Goal: Information Seeking & Learning: Learn about a topic

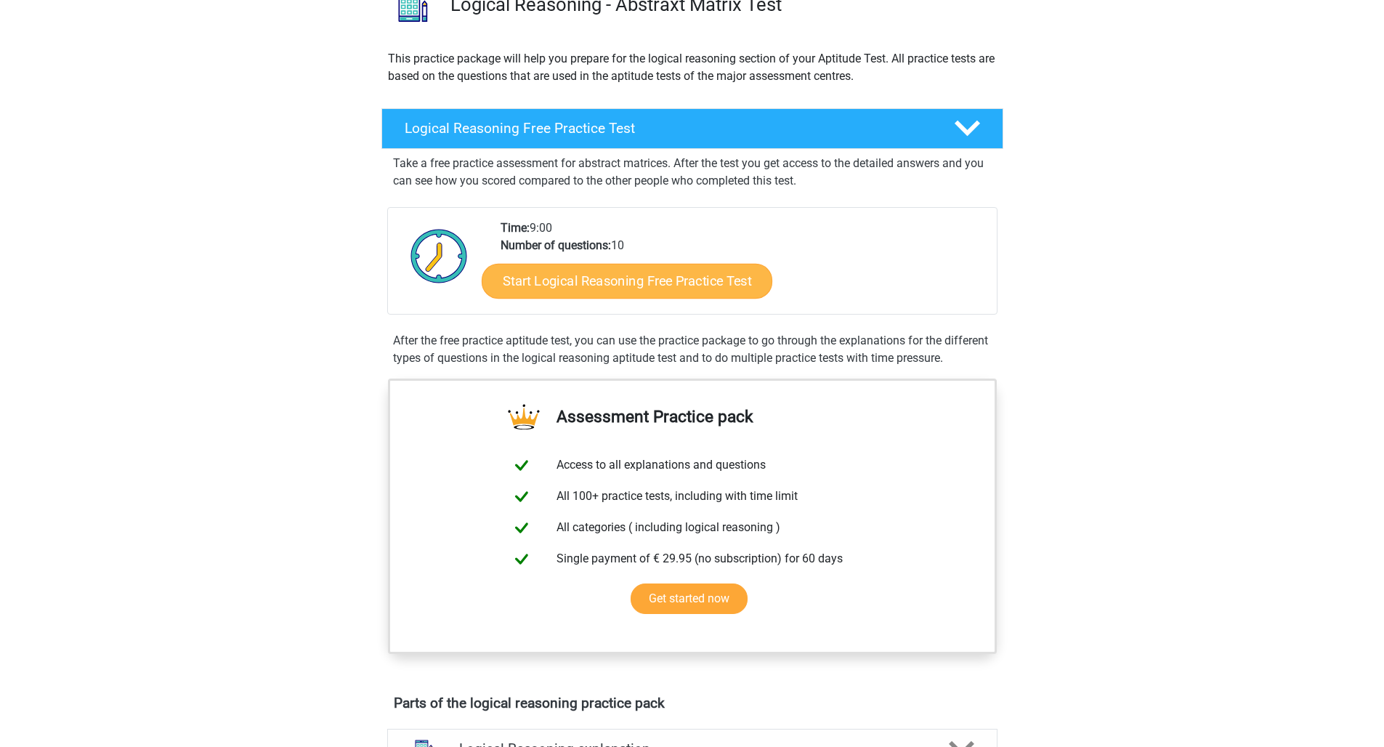
scroll to position [53, 0]
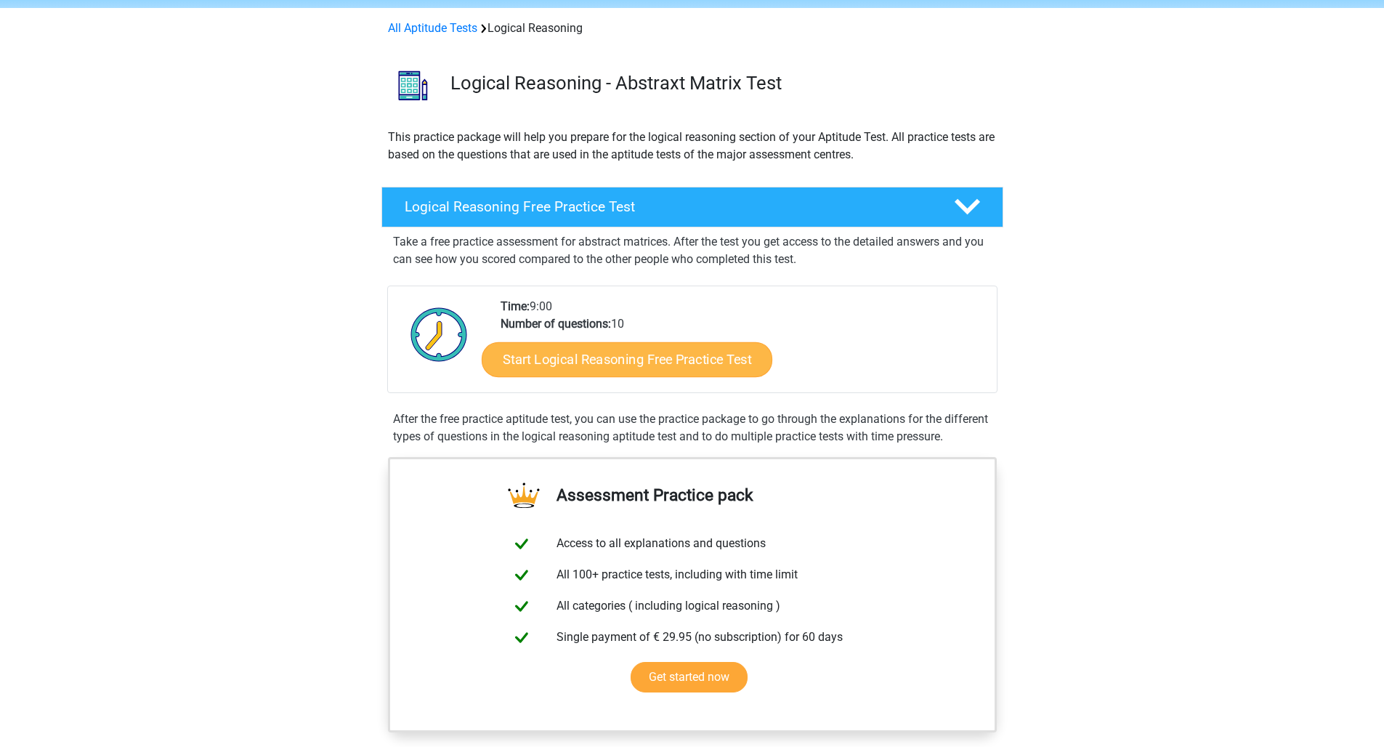
click at [663, 367] on link "Start Logical Reasoning Free Practice Test" at bounding box center [627, 358] width 291 height 35
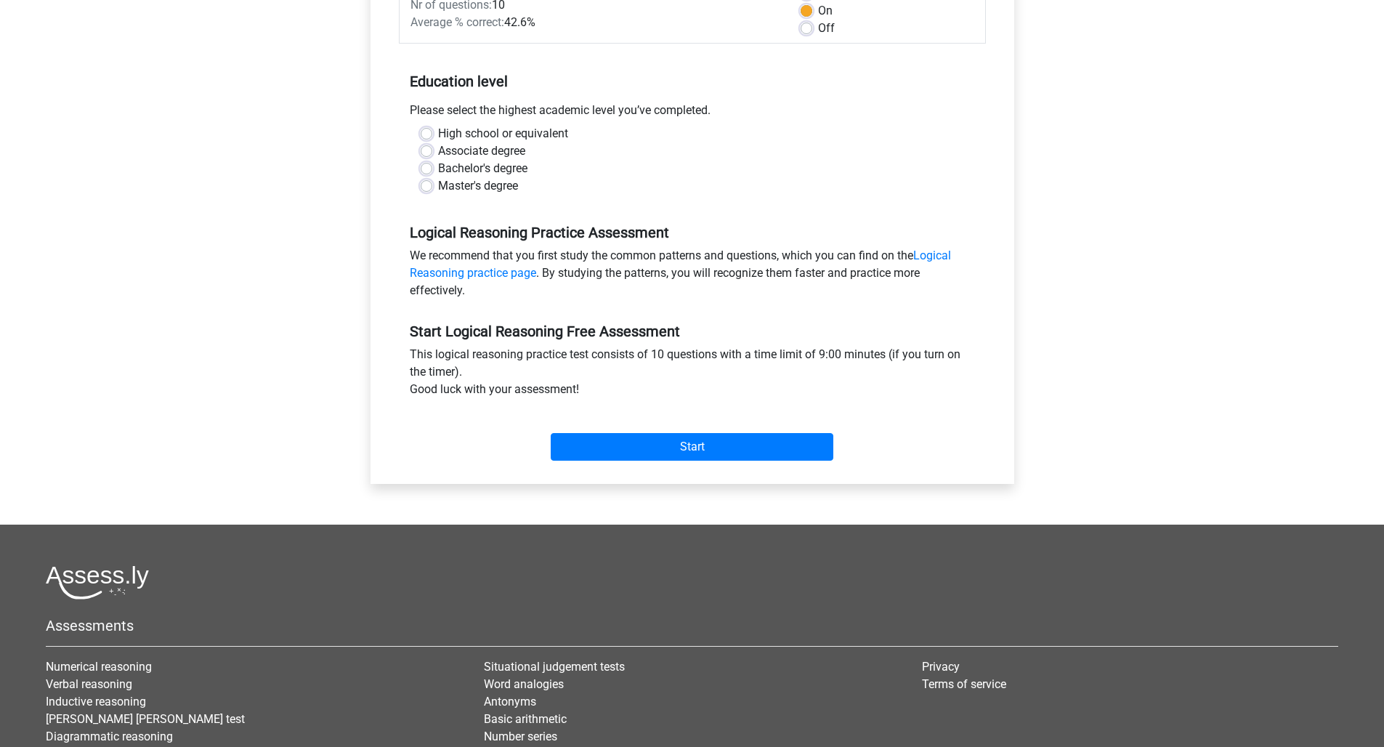
scroll to position [237, 0]
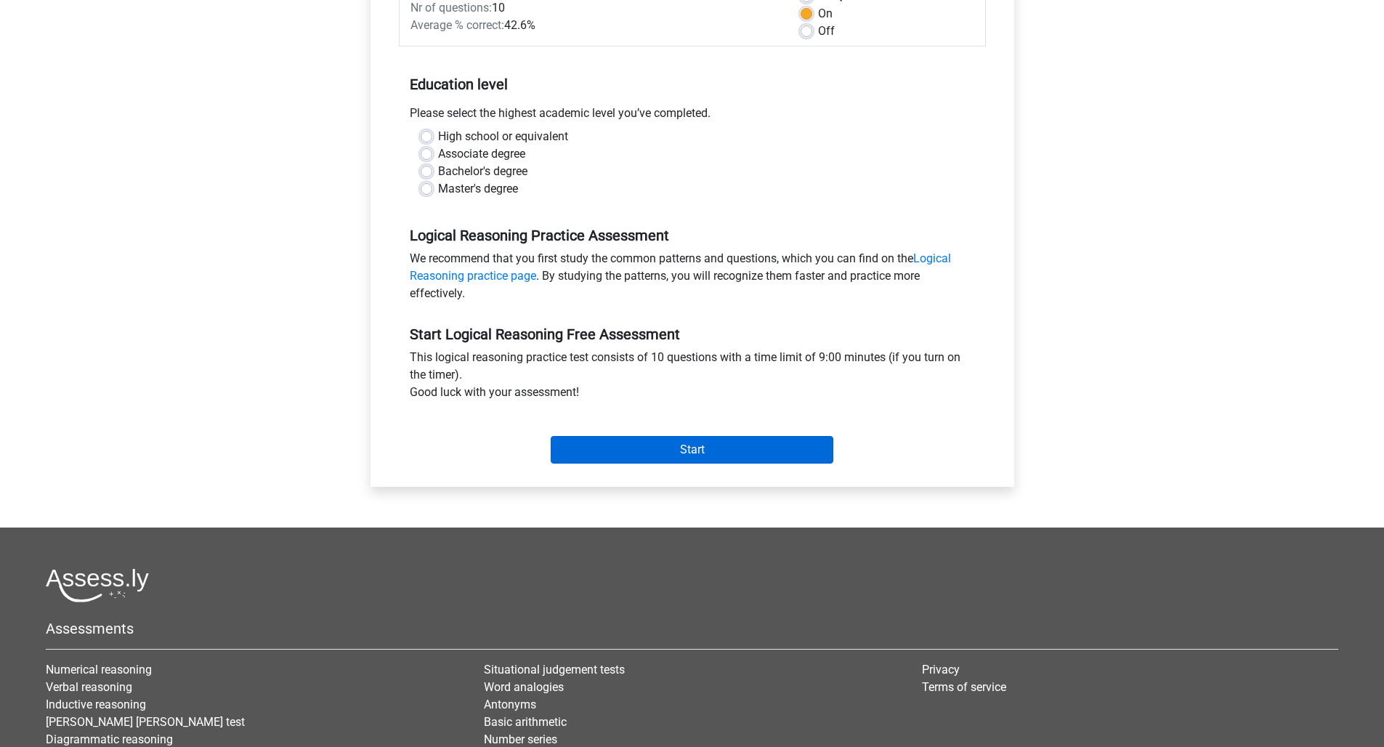
click at [697, 445] on input "Start" at bounding box center [692, 450] width 283 height 28
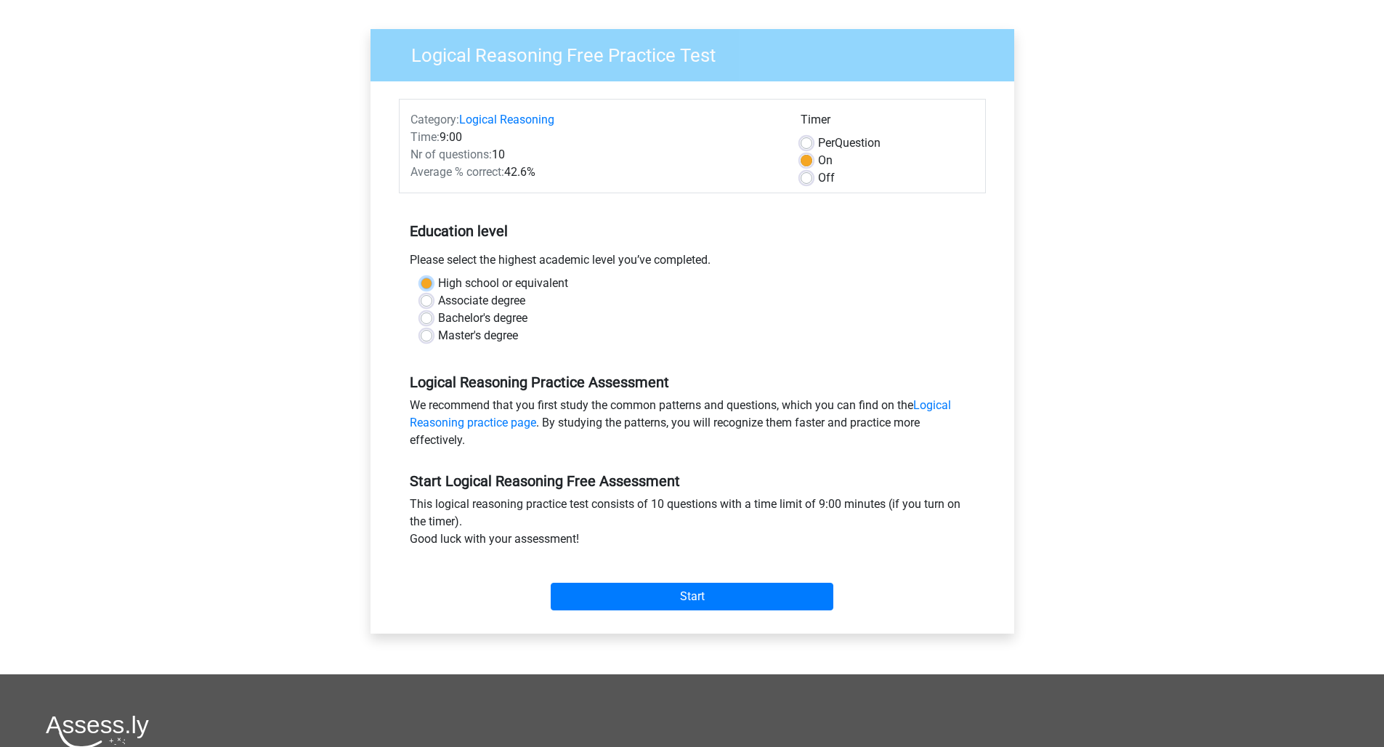
scroll to position [87, 0]
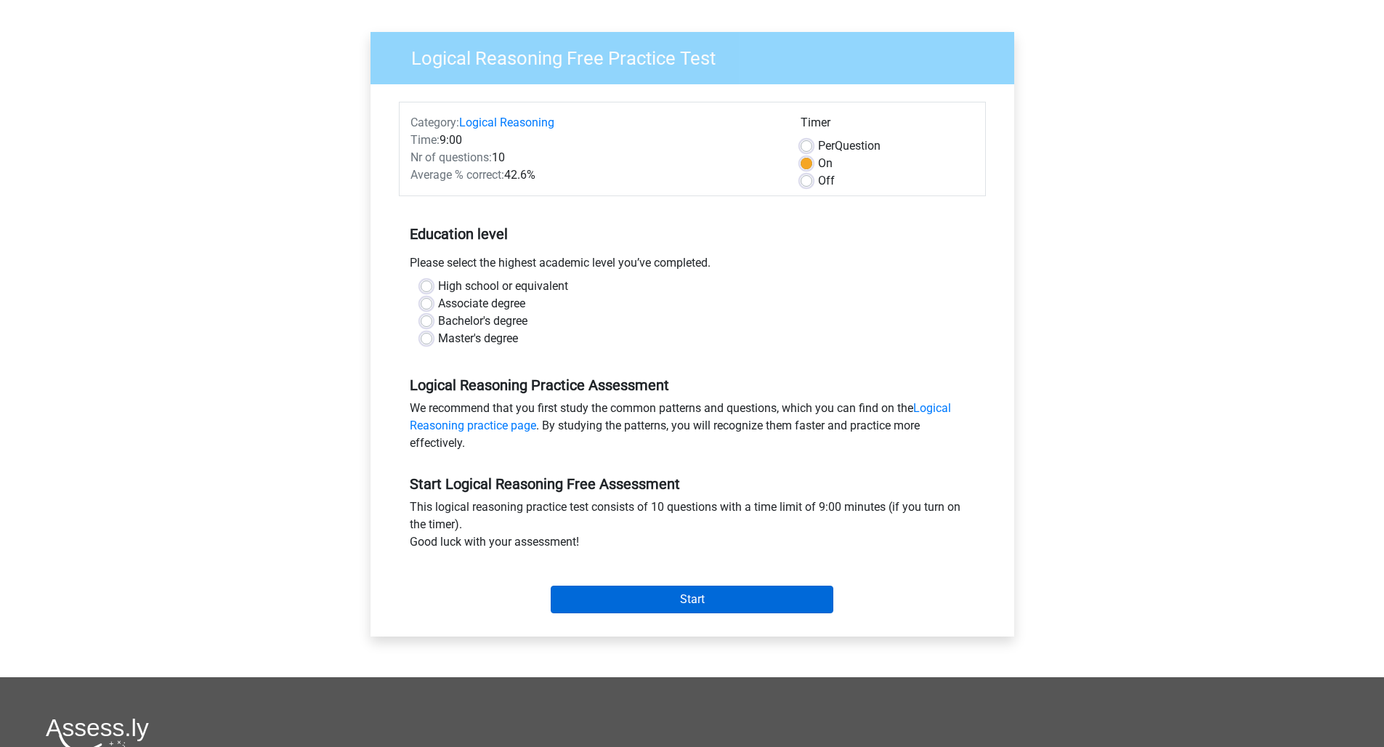
click at [740, 607] on input "Start" at bounding box center [692, 600] width 283 height 28
click at [438, 337] on label "Master's degree" at bounding box center [478, 338] width 80 height 17
click at [423, 337] on input "Master's degree" at bounding box center [427, 337] width 12 height 15
radio input "true"
click at [658, 597] on input "Start" at bounding box center [692, 600] width 283 height 28
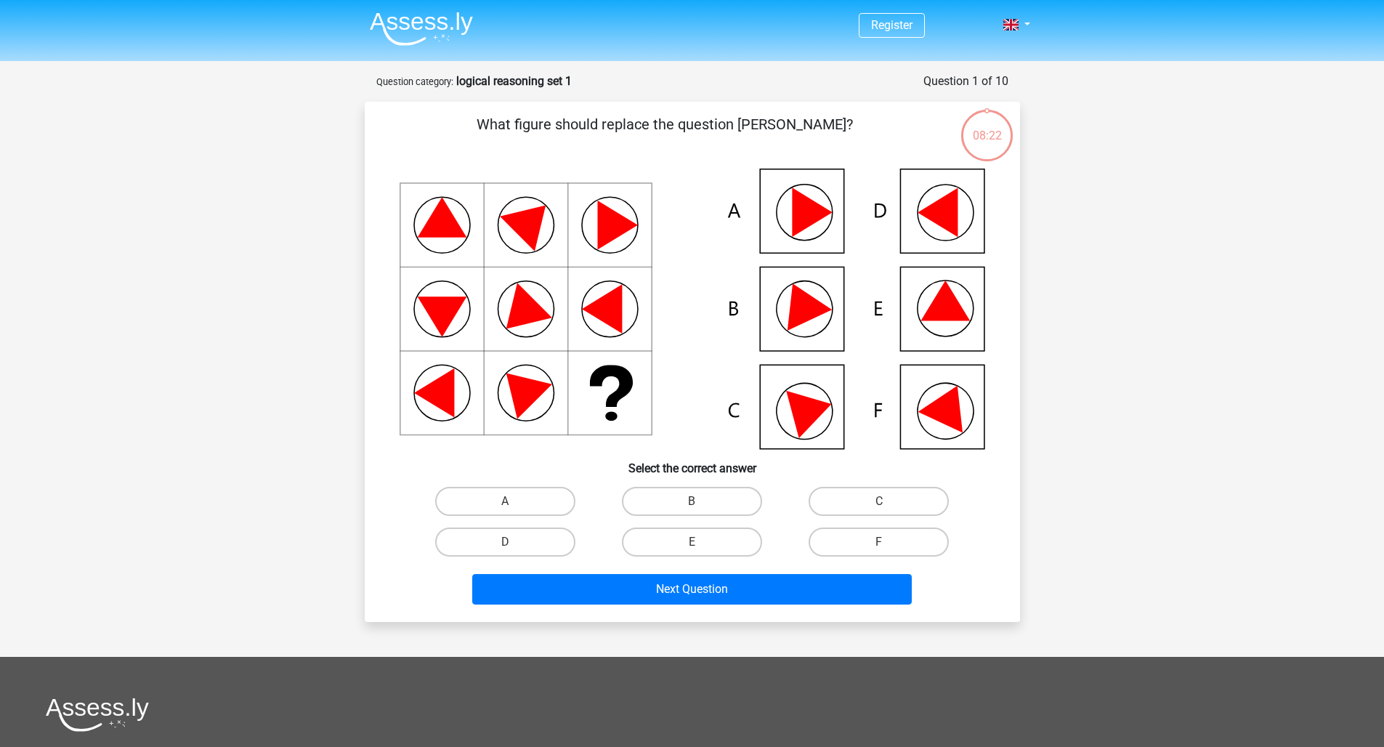
scroll to position [3, 0]
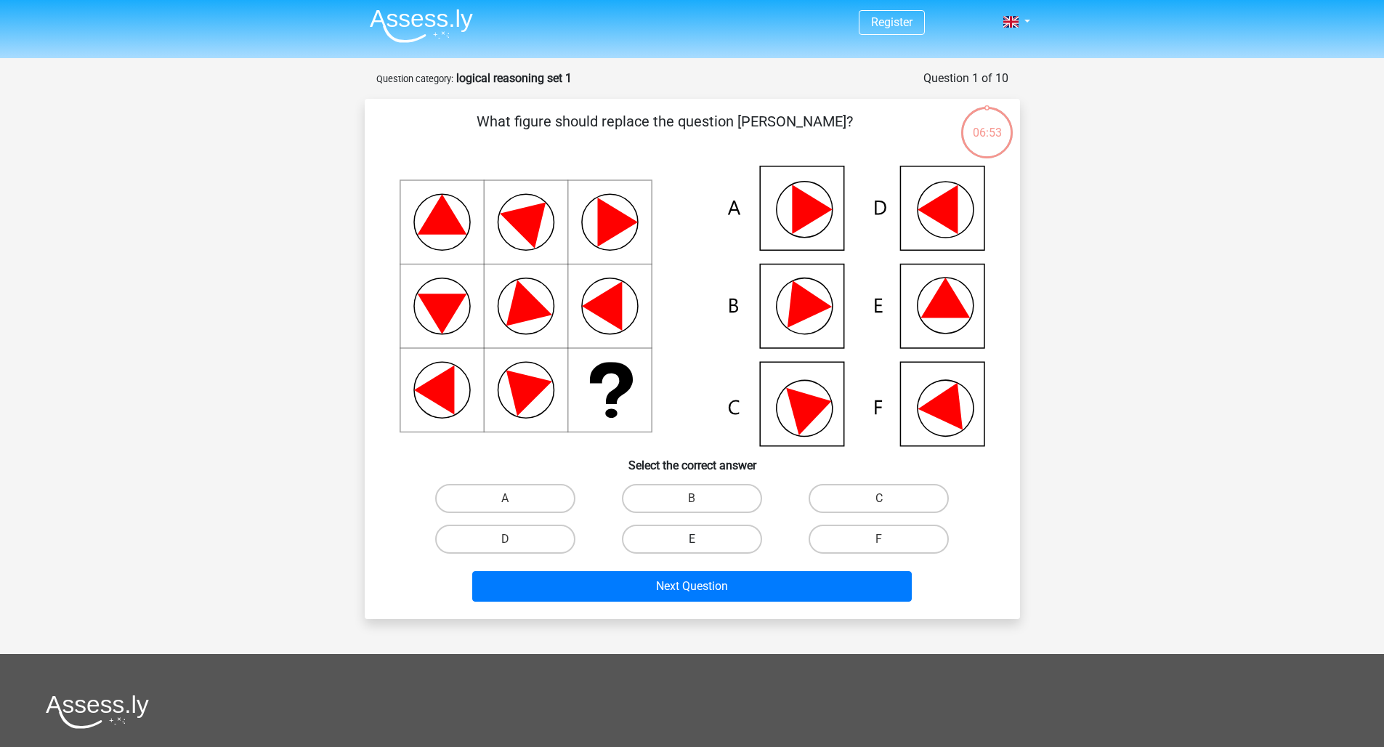
click at [670, 538] on label "E" at bounding box center [692, 539] width 140 height 29
click at [692, 539] on input "E" at bounding box center [696, 543] width 9 height 9
radio input "true"
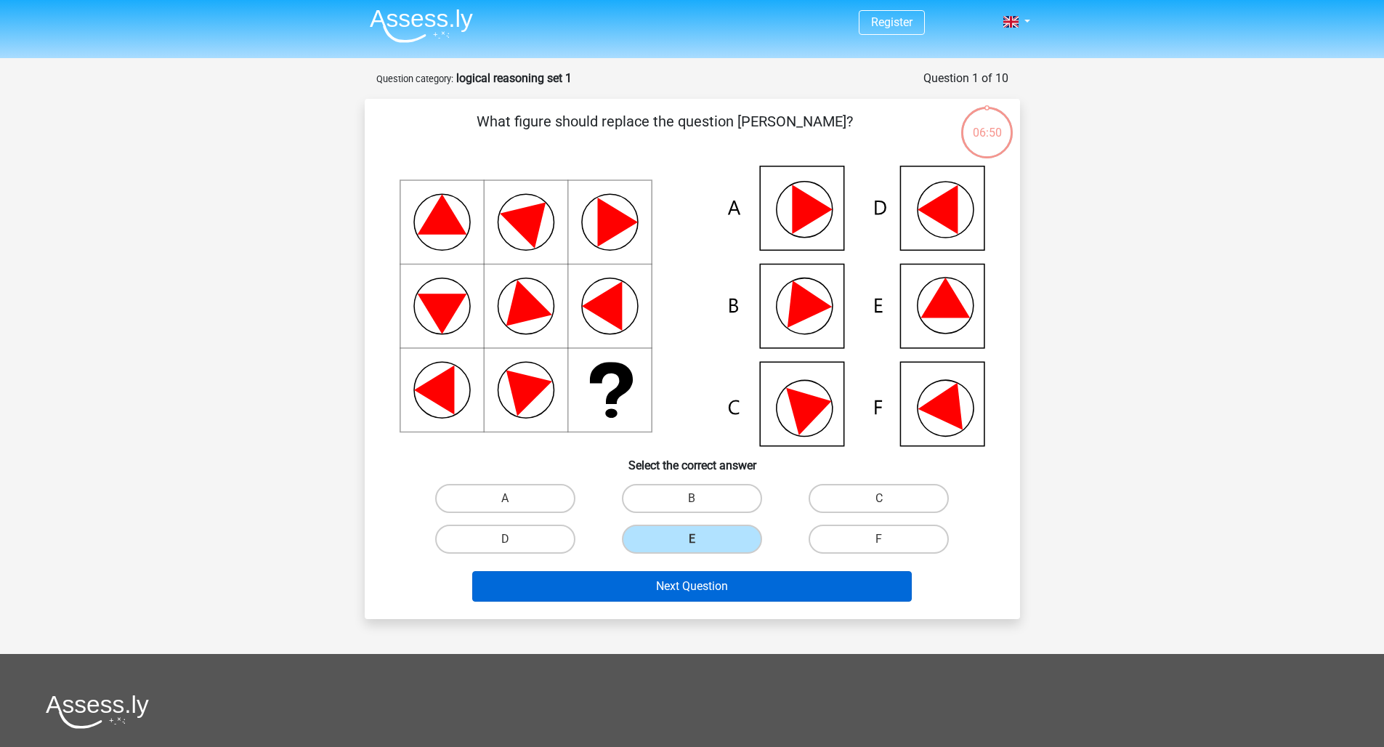
click at [703, 591] on button "Next Question" at bounding box center [692, 586] width 440 height 31
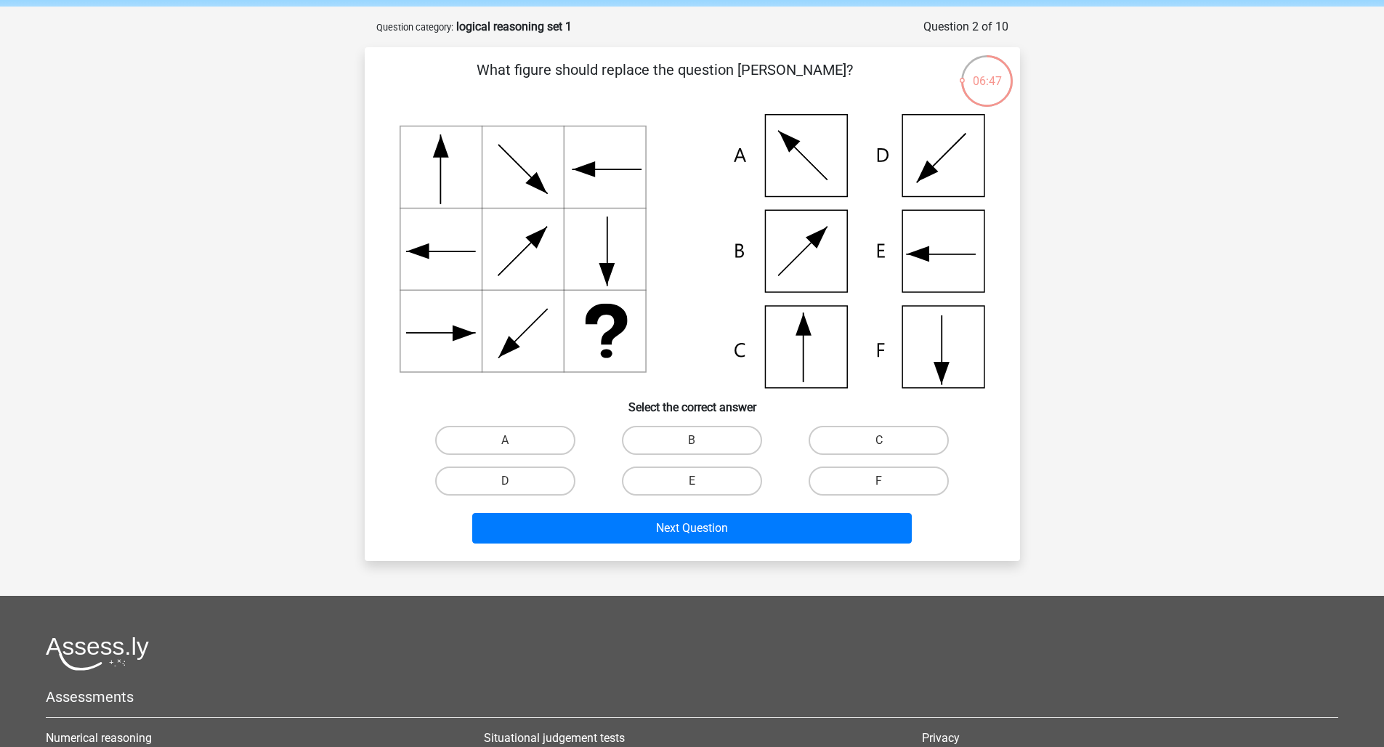
scroll to position [52, 0]
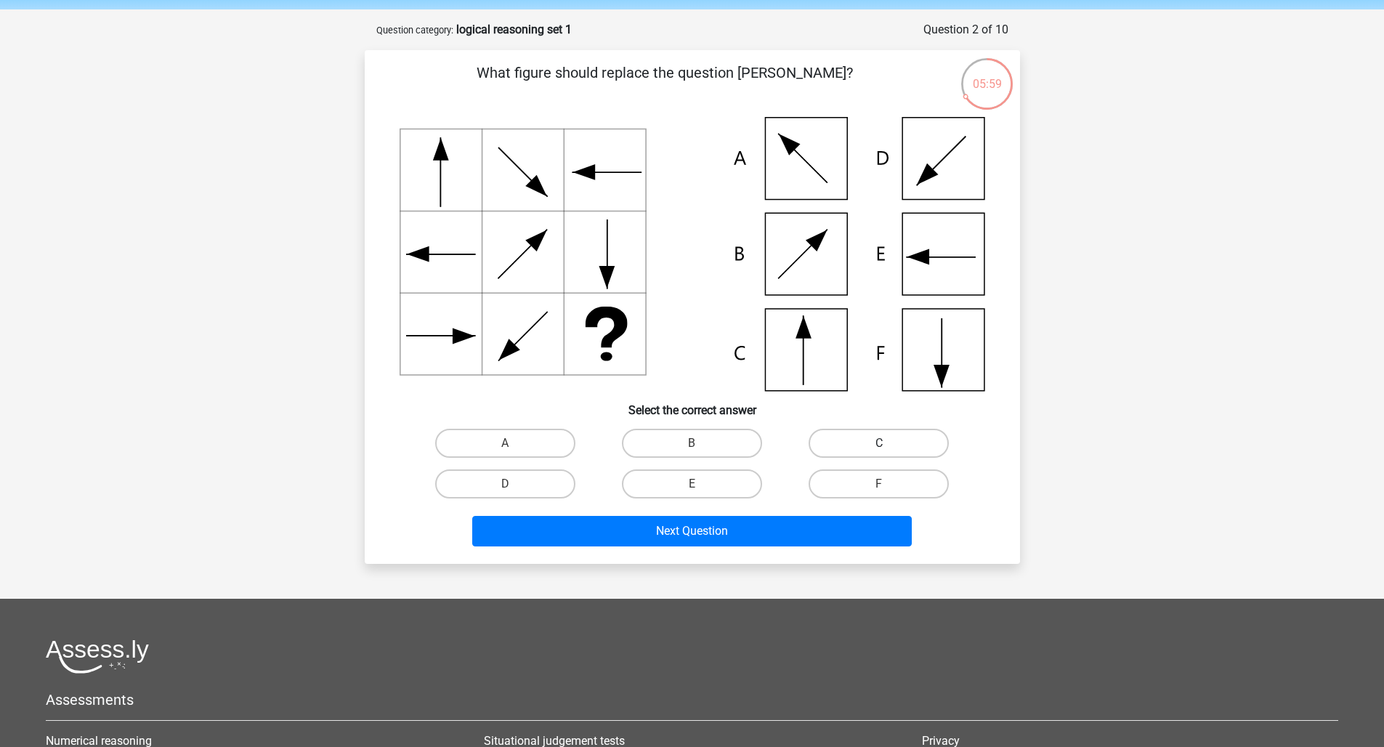
click at [878, 440] on label "C" at bounding box center [879, 443] width 140 height 29
click at [879, 443] on input "C" at bounding box center [883, 447] width 9 height 9
radio input "true"
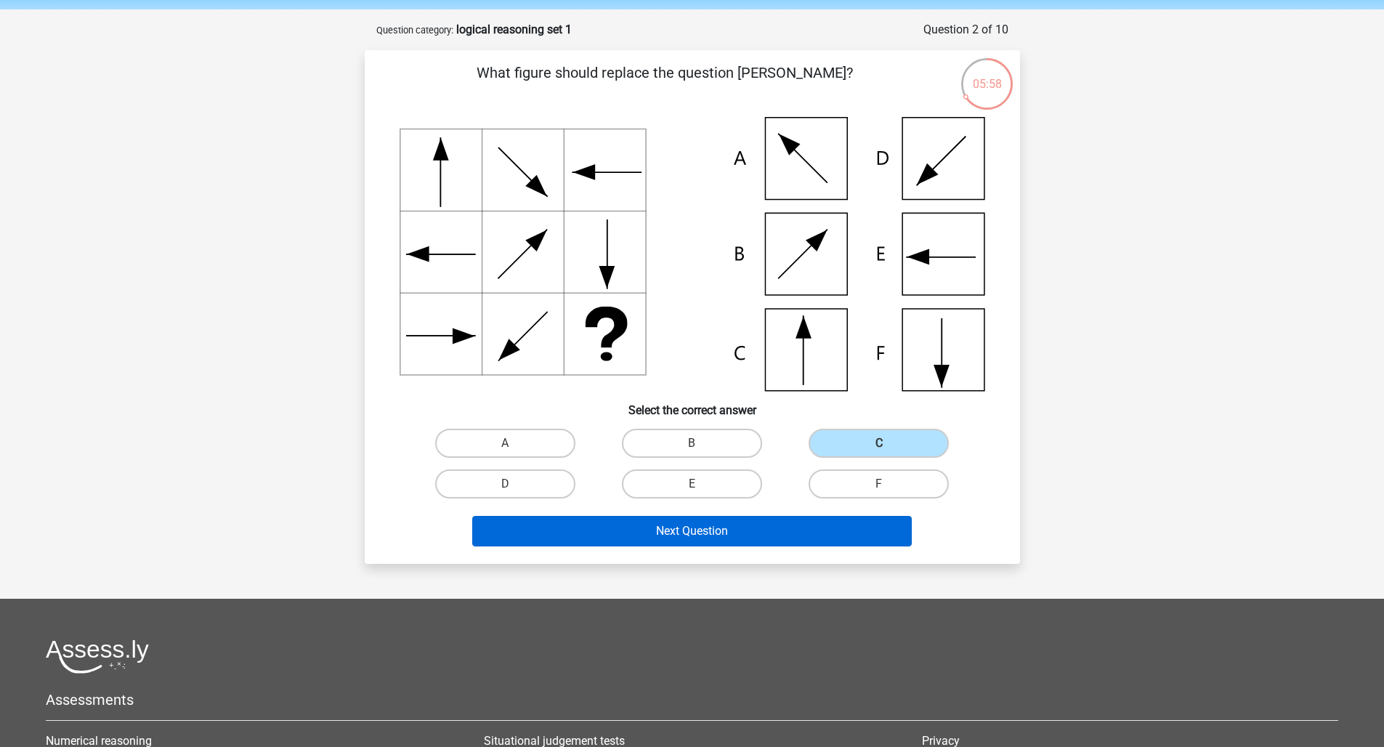
click at [745, 526] on button "Next Question" at bounding box center [692, 531] width 440 height 31
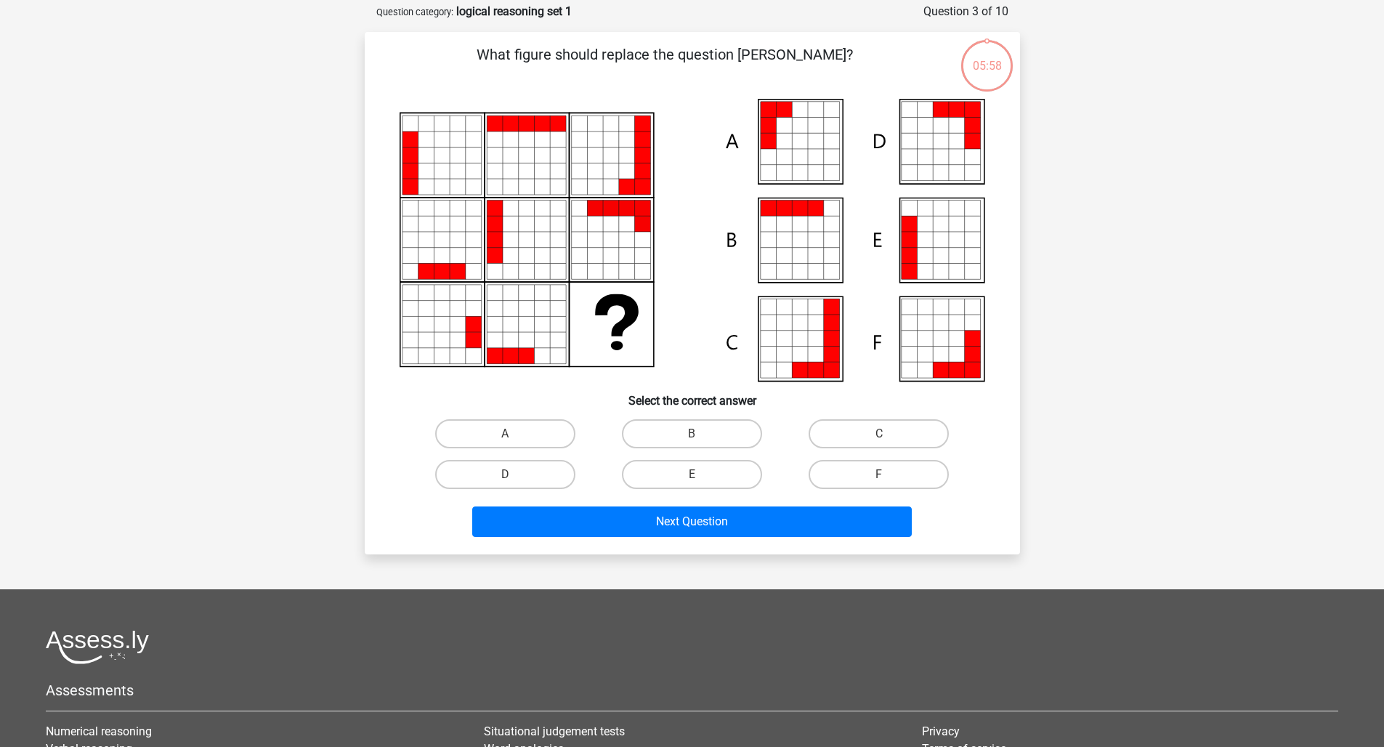
scroll to position [67, 0]
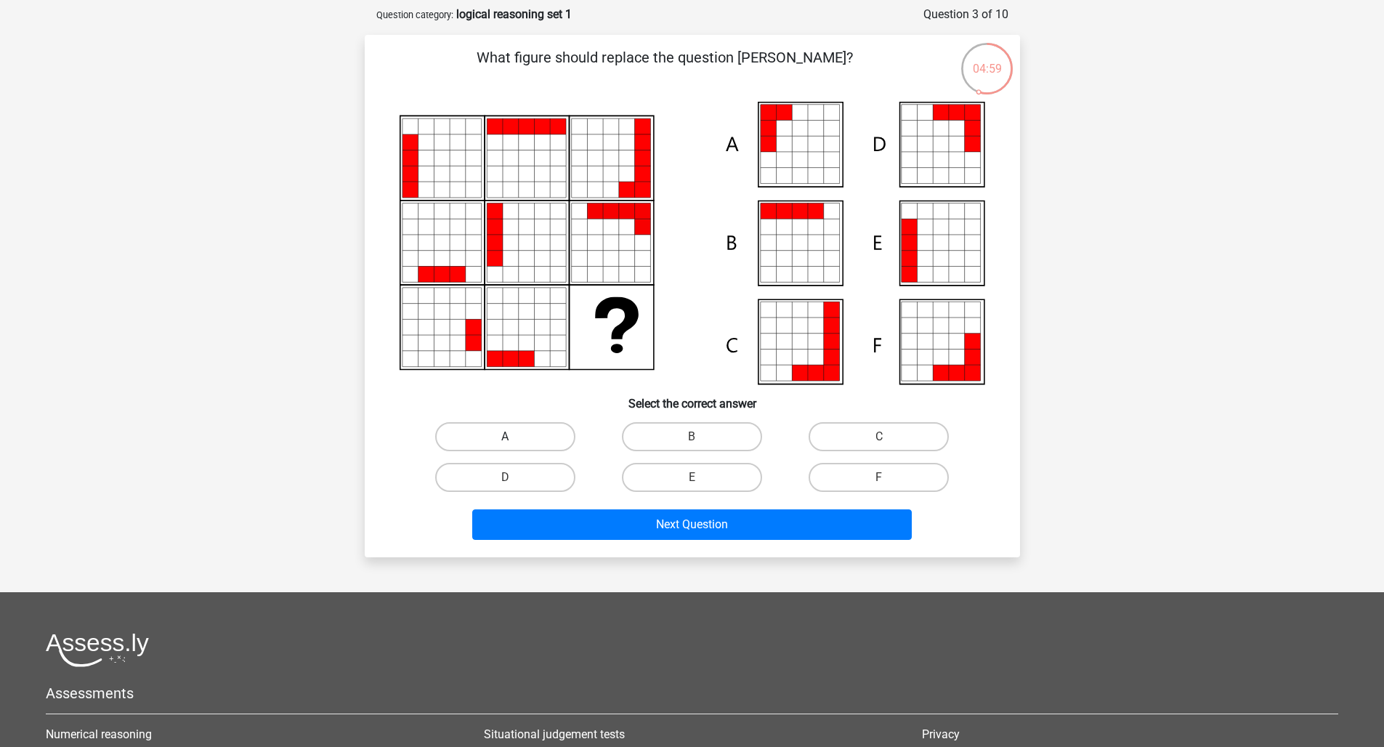
click at [480, 436] on label "A" at bounding box center [505, 436] width 140 height 29
click at [505, 437] on input "A" at bounding box center [509, 441] width 9 height 9
radio input "true"
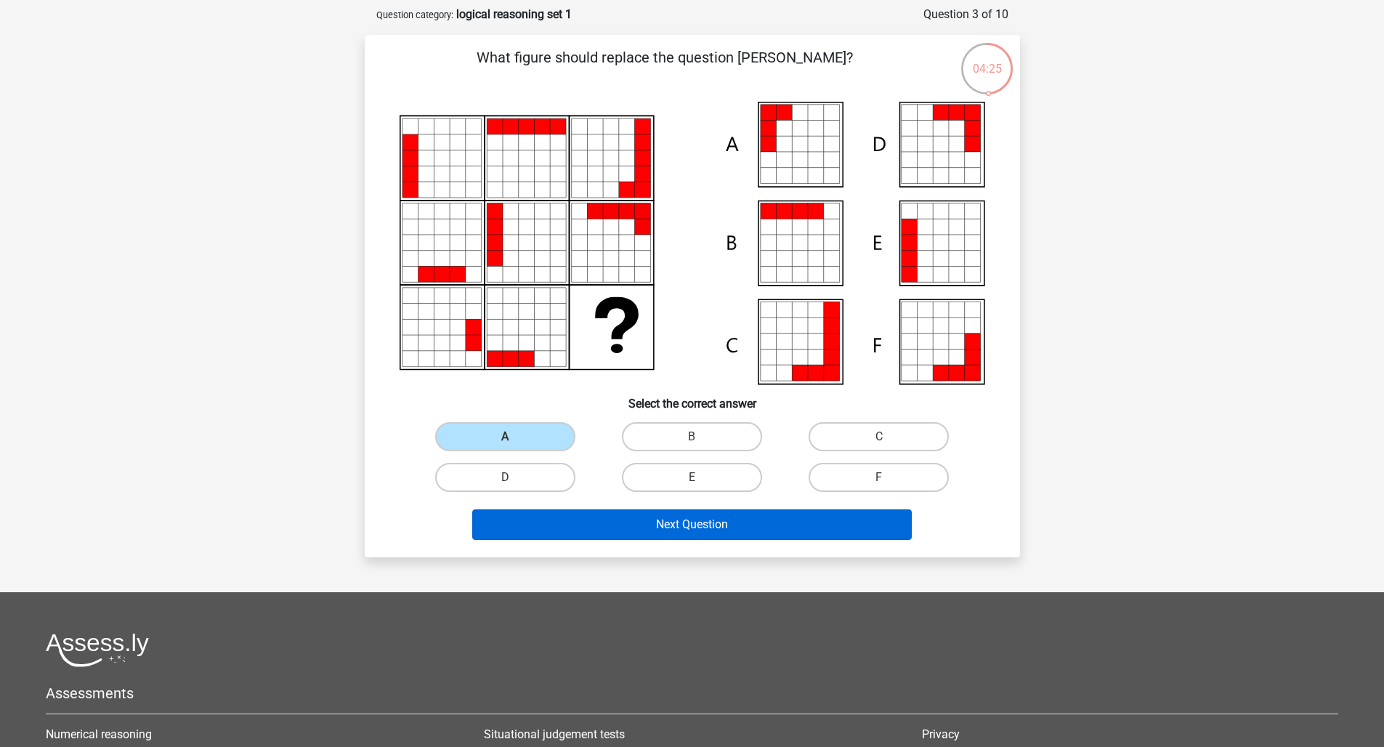
click at [695, 515] on button "Next Question" at bounding box center [692, 524] width 440 height 31
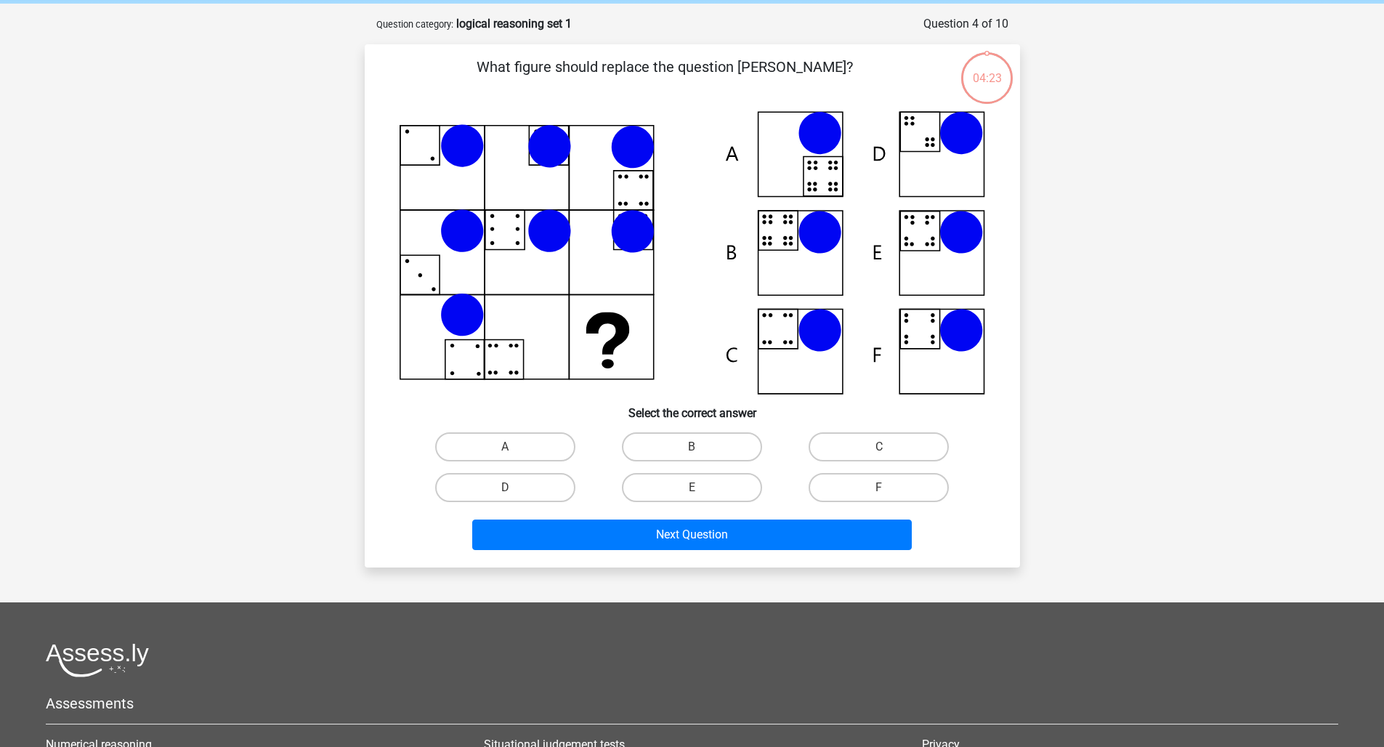
scroll to position [0, 0]
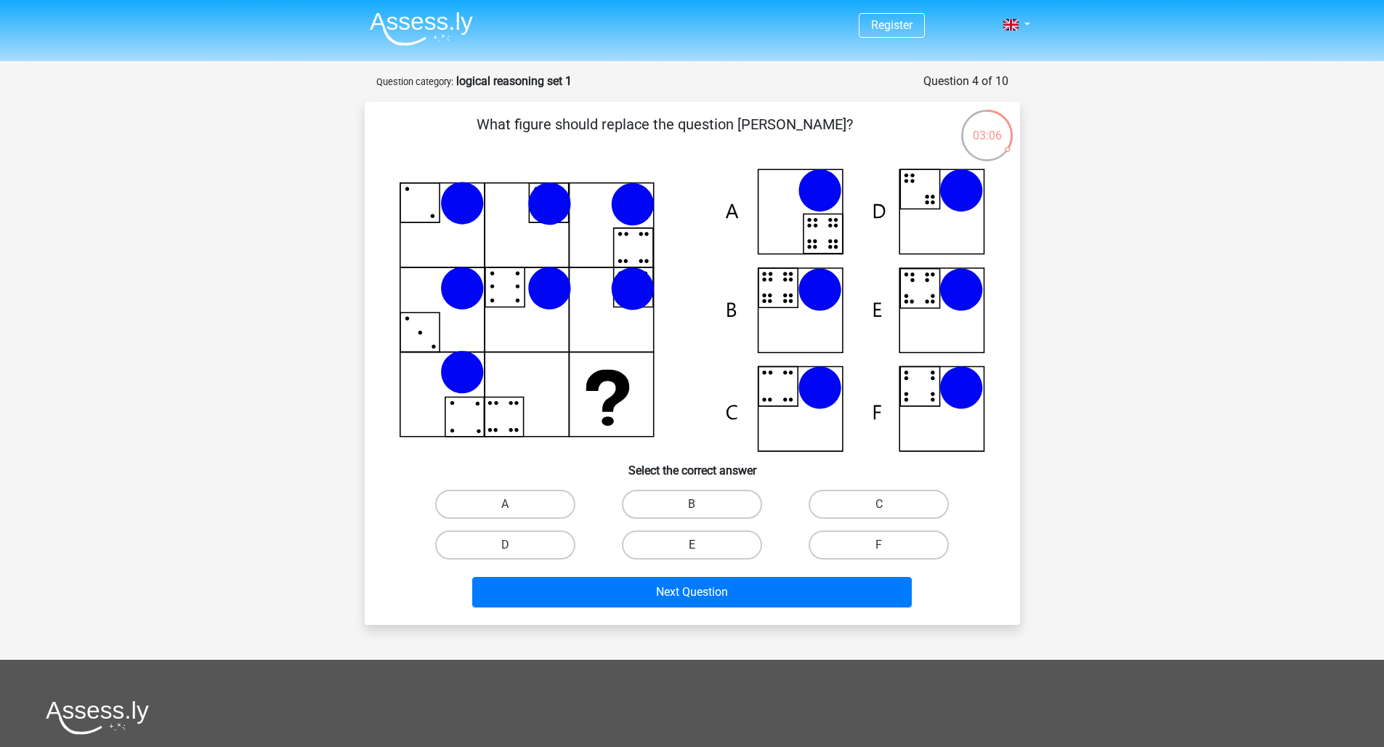
click at [695, 539] on label "E" at bounding box center [692, 544] width 140 height 29
click at [695, 545] on input "E" at bounding box center [696, 549] width 9 height 9
radio input "true"
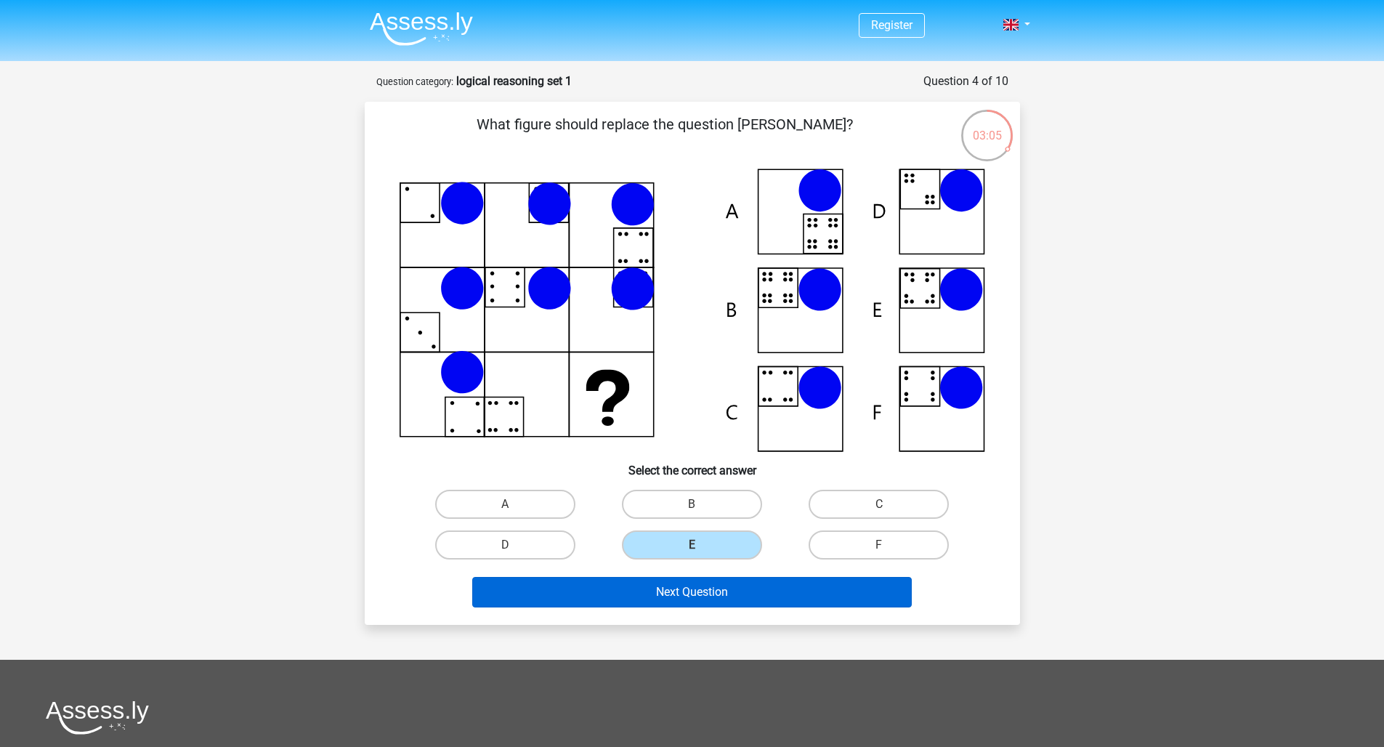
click at [675, 599] on button "Next Question" at bounding box center [692, 592] width 440 height 31
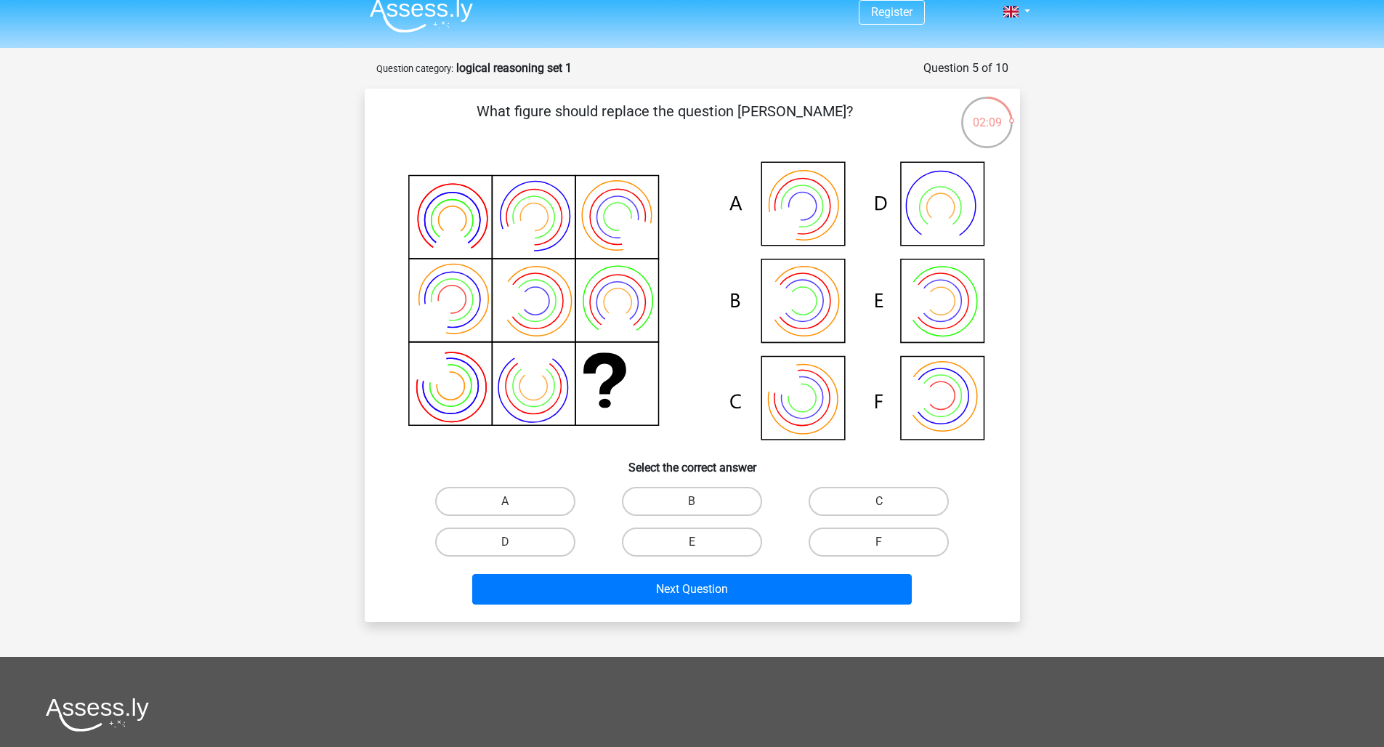
scroll to position [16, 0]
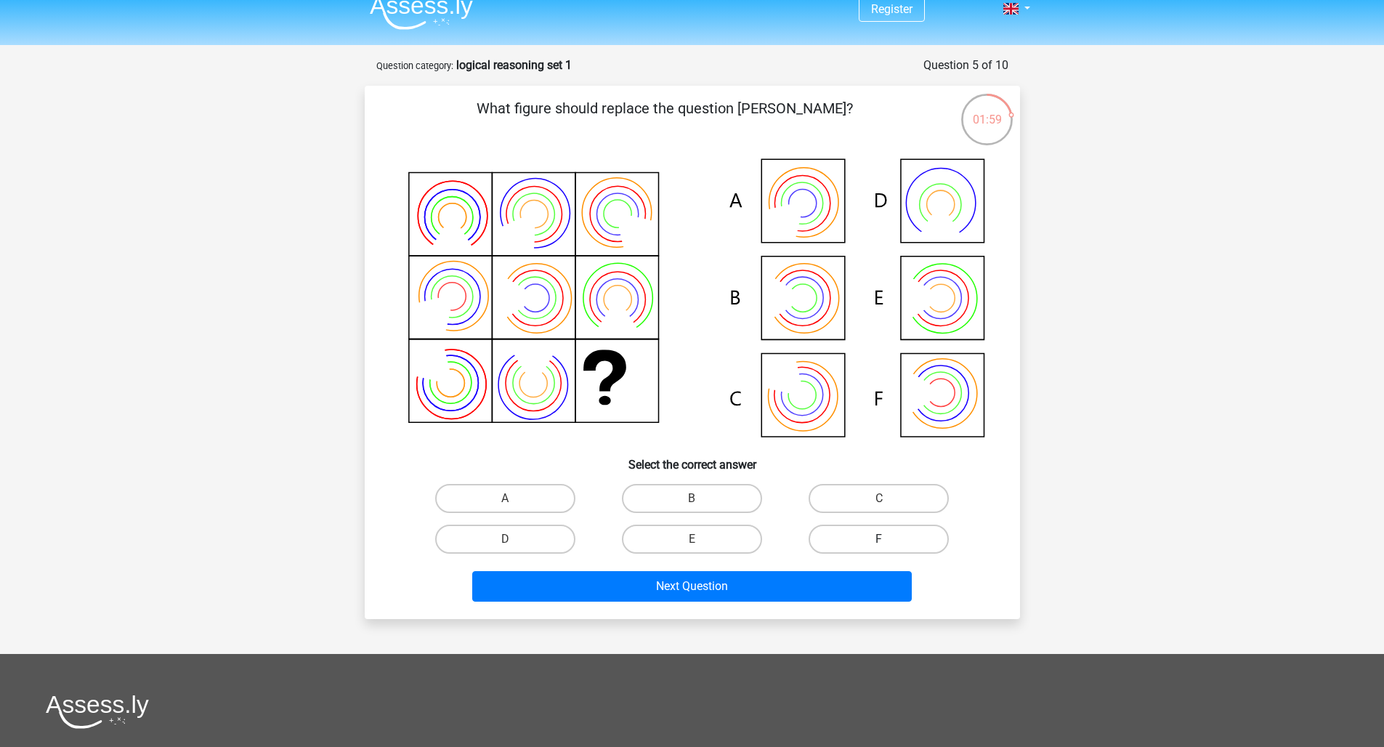
click at [836, 532] on label "F" at bounding box center [879, 539] width 140 height 29
click at [879, 539] on input "F" at bounding box center [883, 543] width 9 height 9
radio input "true"
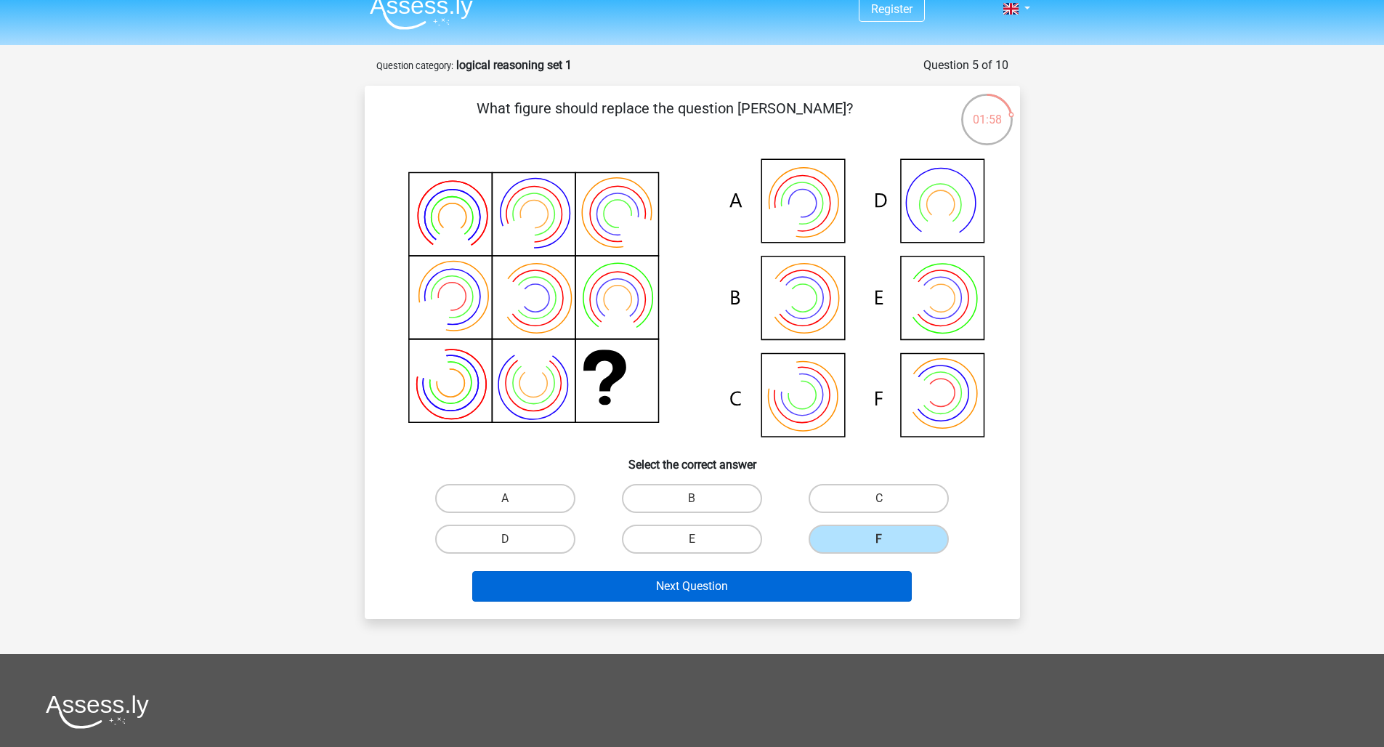
click at [820, 597] on button "Next Question" at bounding box center [692, 586] width 440 height 31
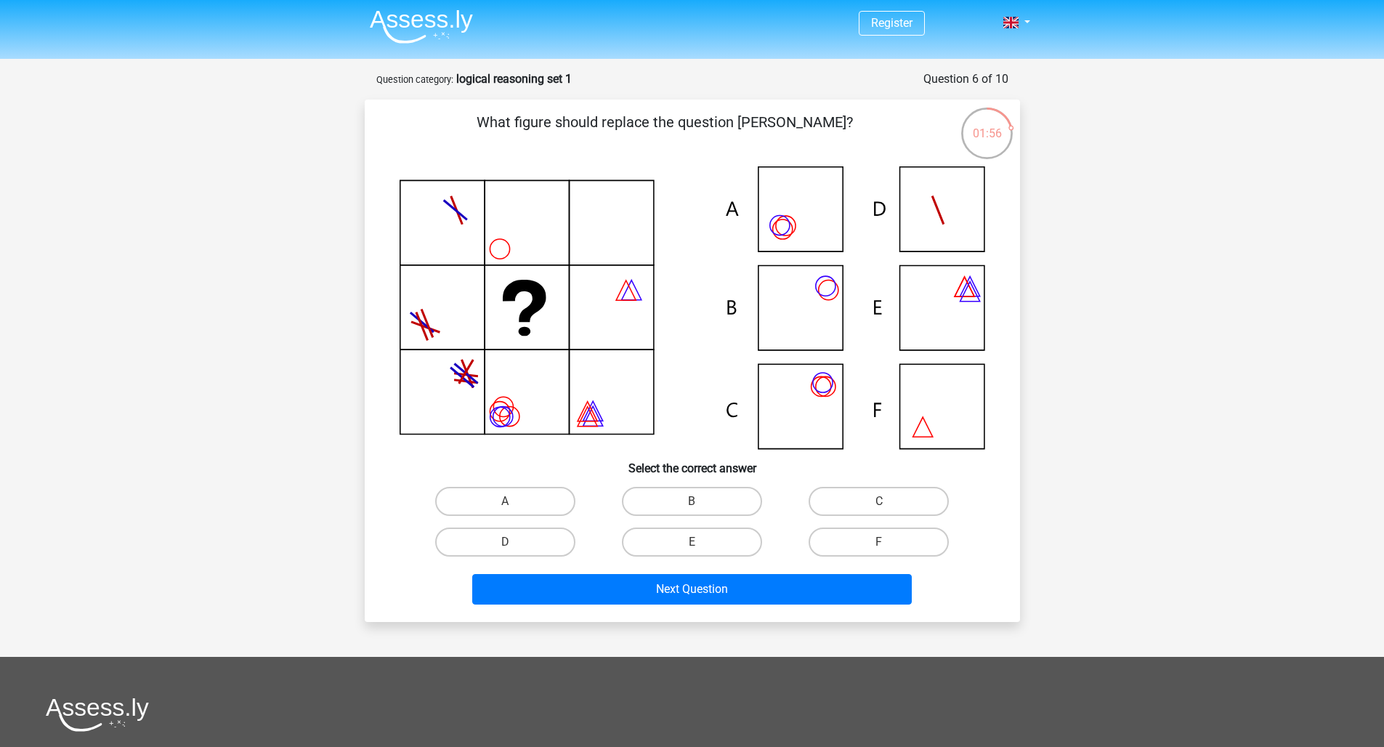
scroll to position [5, 0]
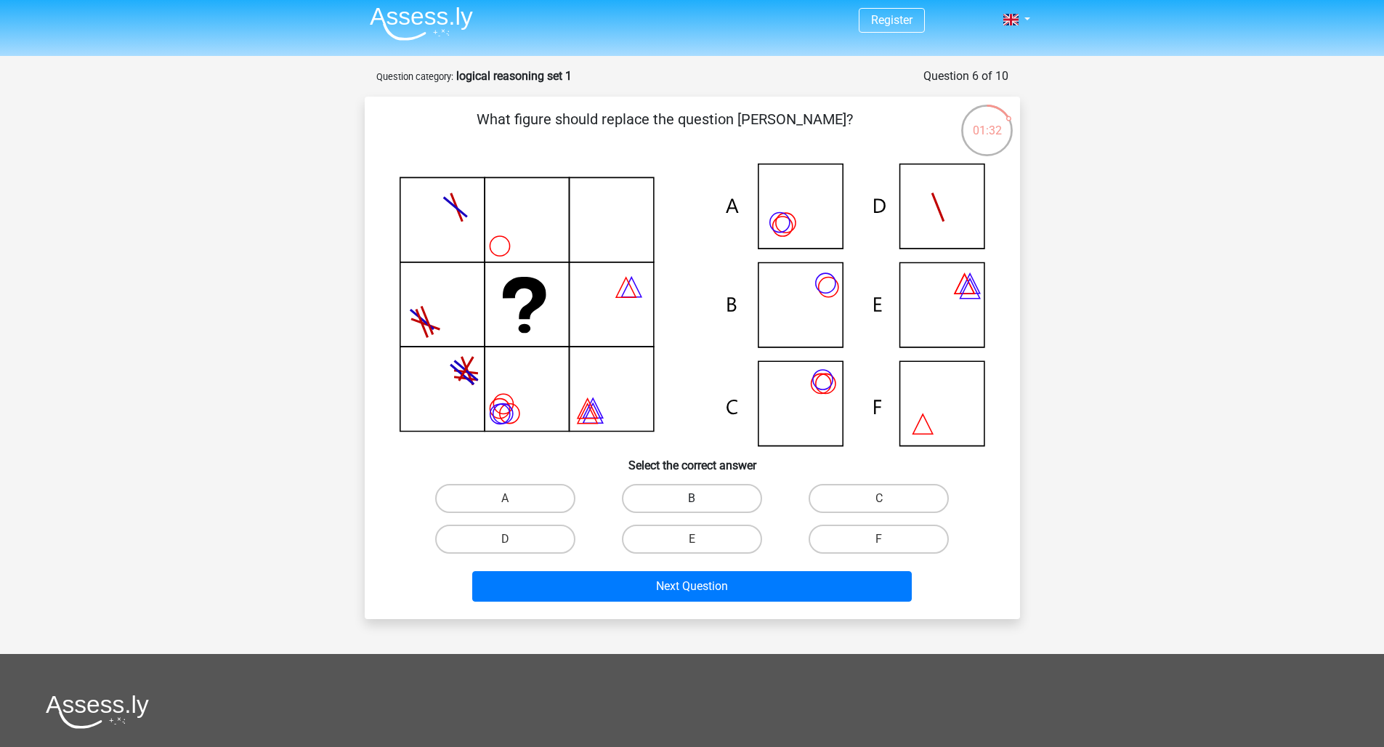
click at [708, 501] on label "B" at bounding box center [692, 498] width 140 height 29
click at [701, 501] on input "B" at bounding box center [696, 502] width 9 height 9
radio input "true"
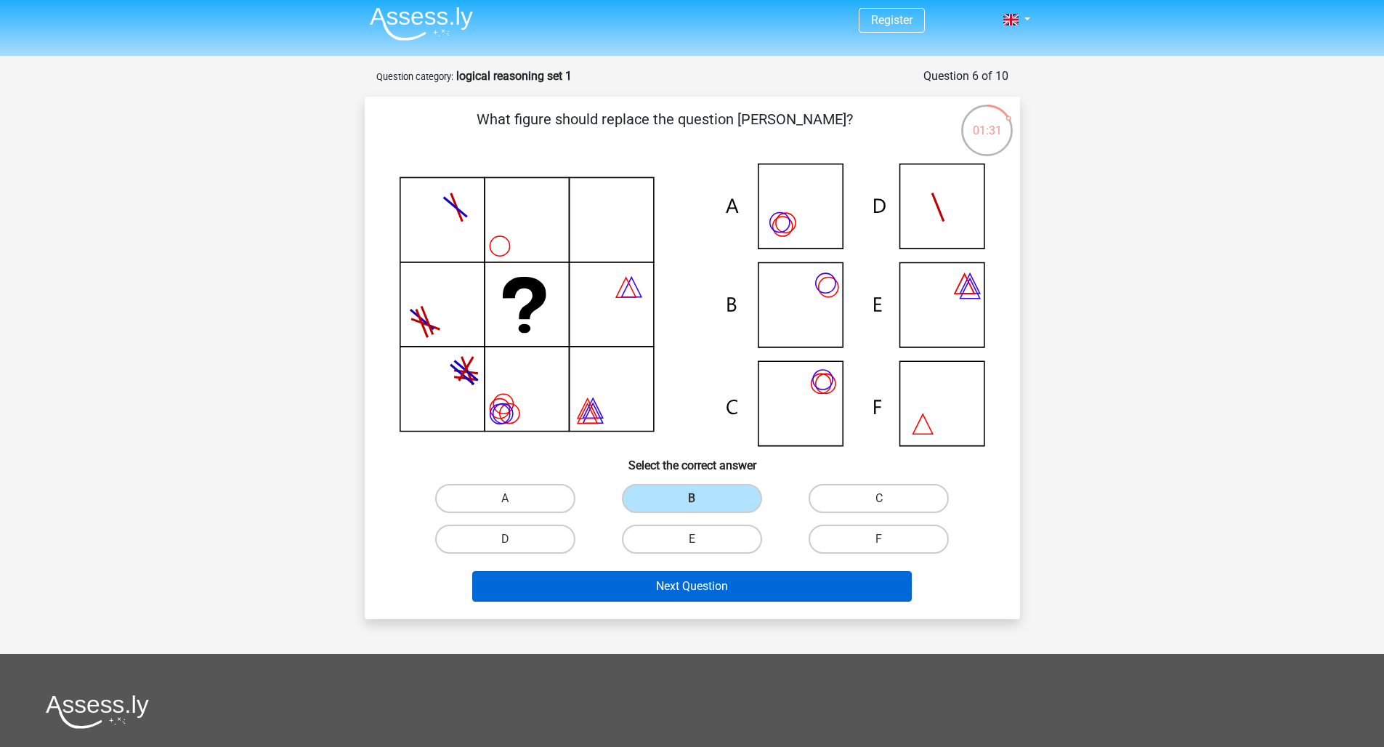
click at [737, 592] on button "Next Question" at bounding box center [692, 586] width 440 height 31
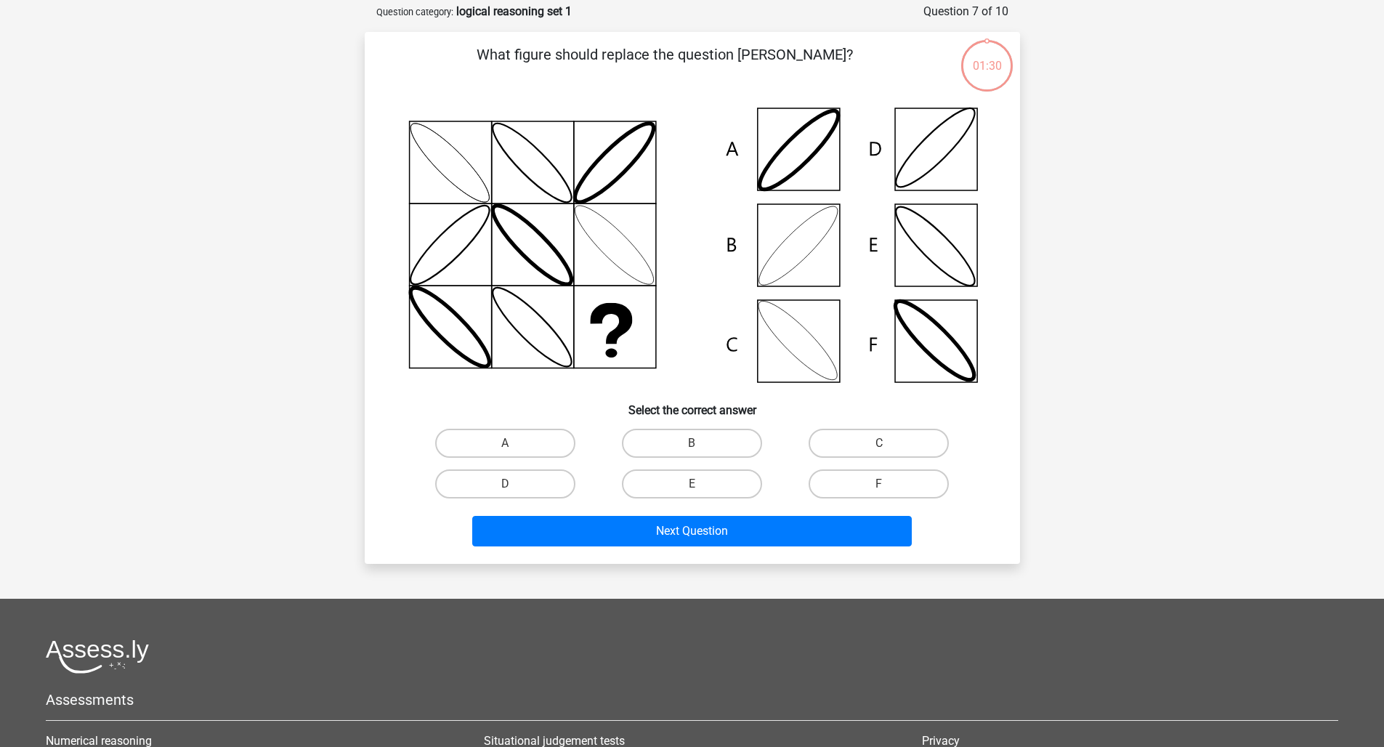
scroll to position [28, 0]
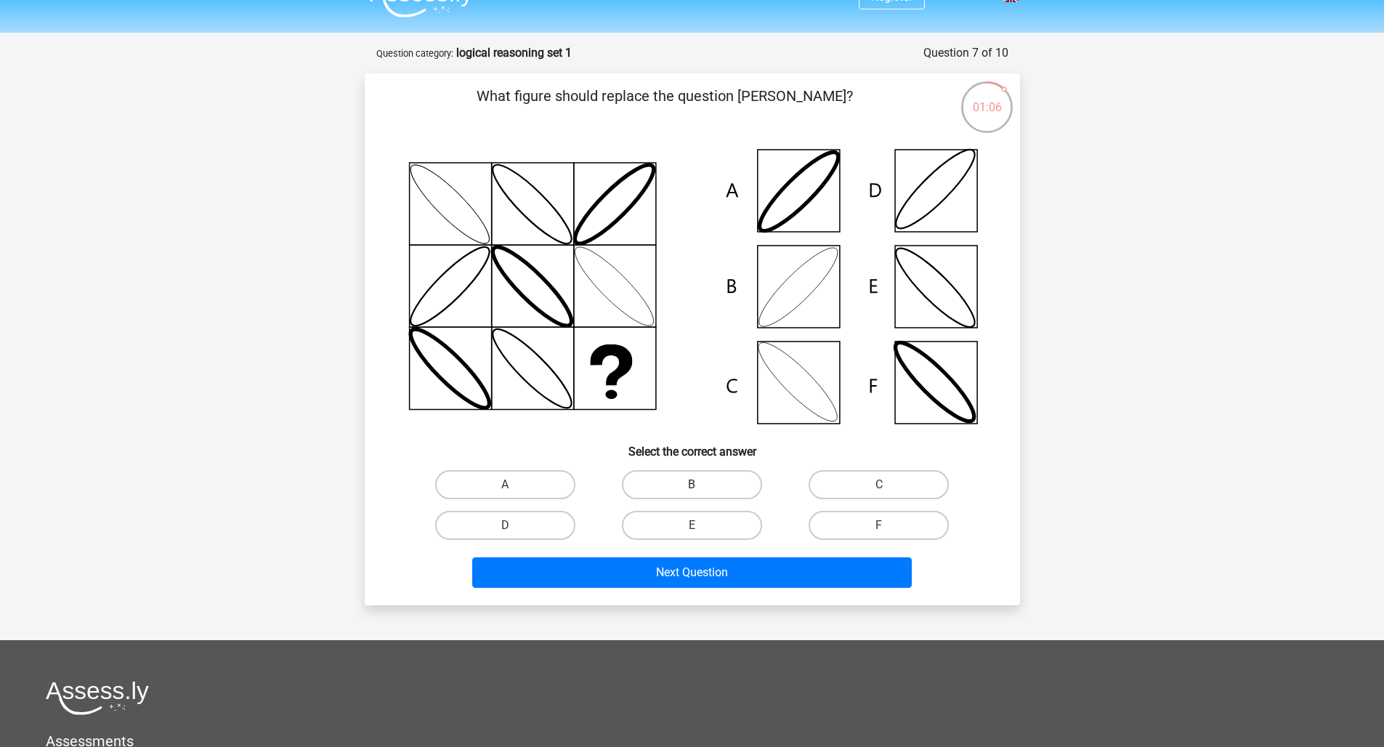
click at [713, 482] on label "B" at bounding box center [692, 484] width 140 height 29
click at [701, 485] on input "B" at bounding box center [696, 489] width 9 height 9
radio input "true"
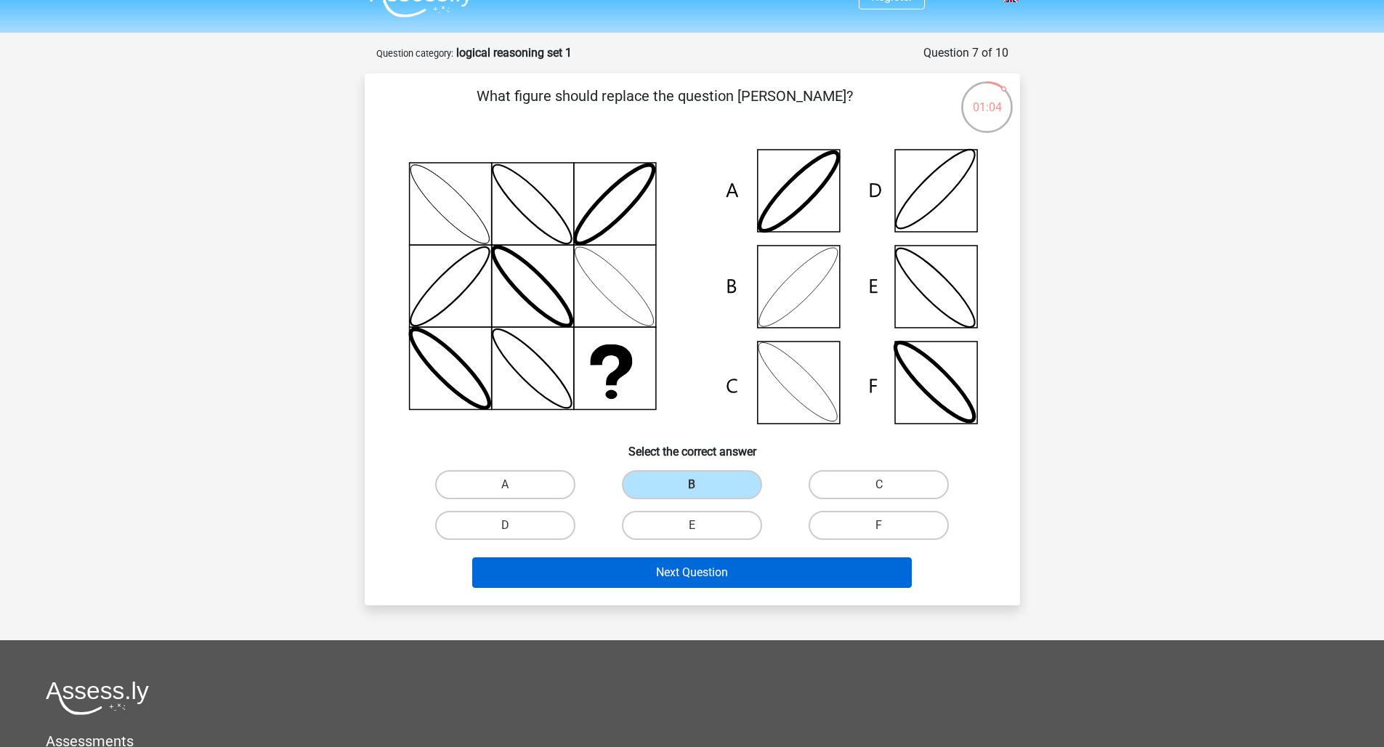
click at [690, 576] on button "Next Question" at bounding box center [692, 572] width 440 height 31
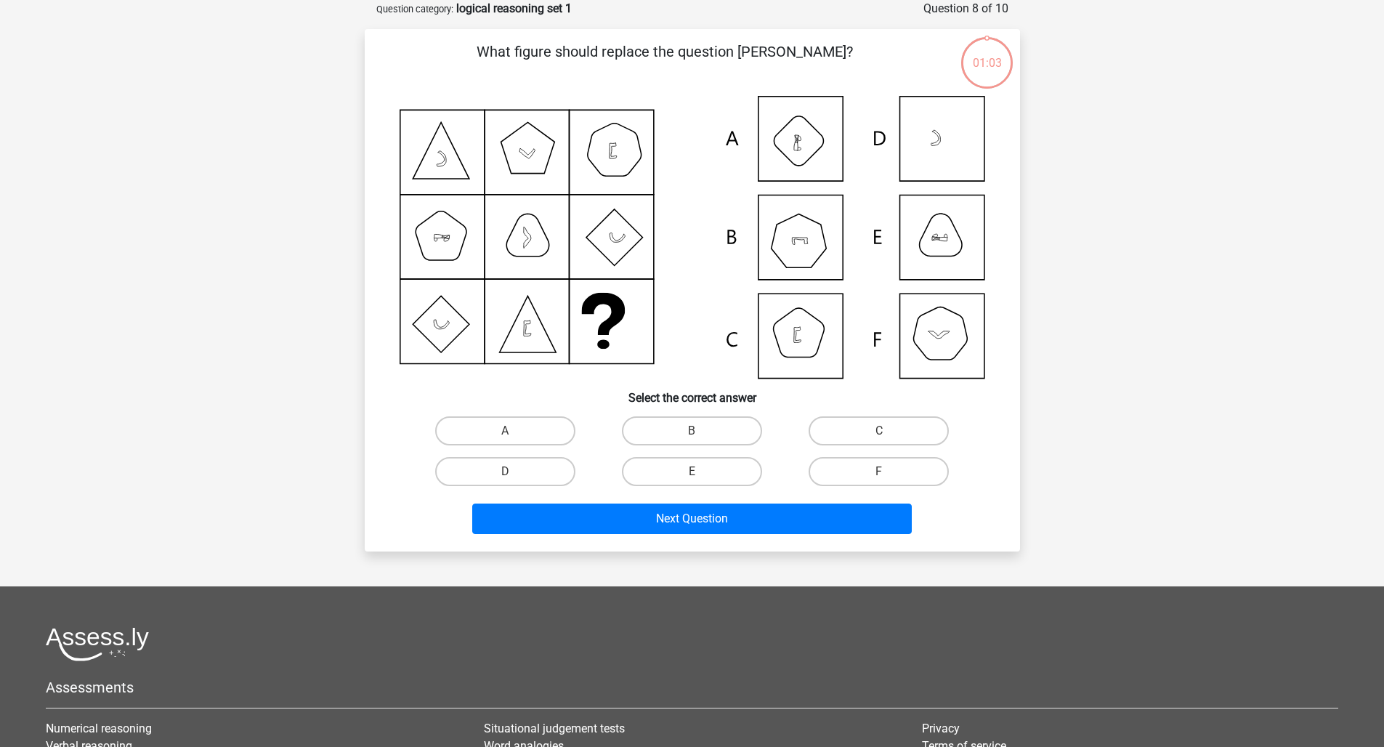
scroll to position [57, 0]
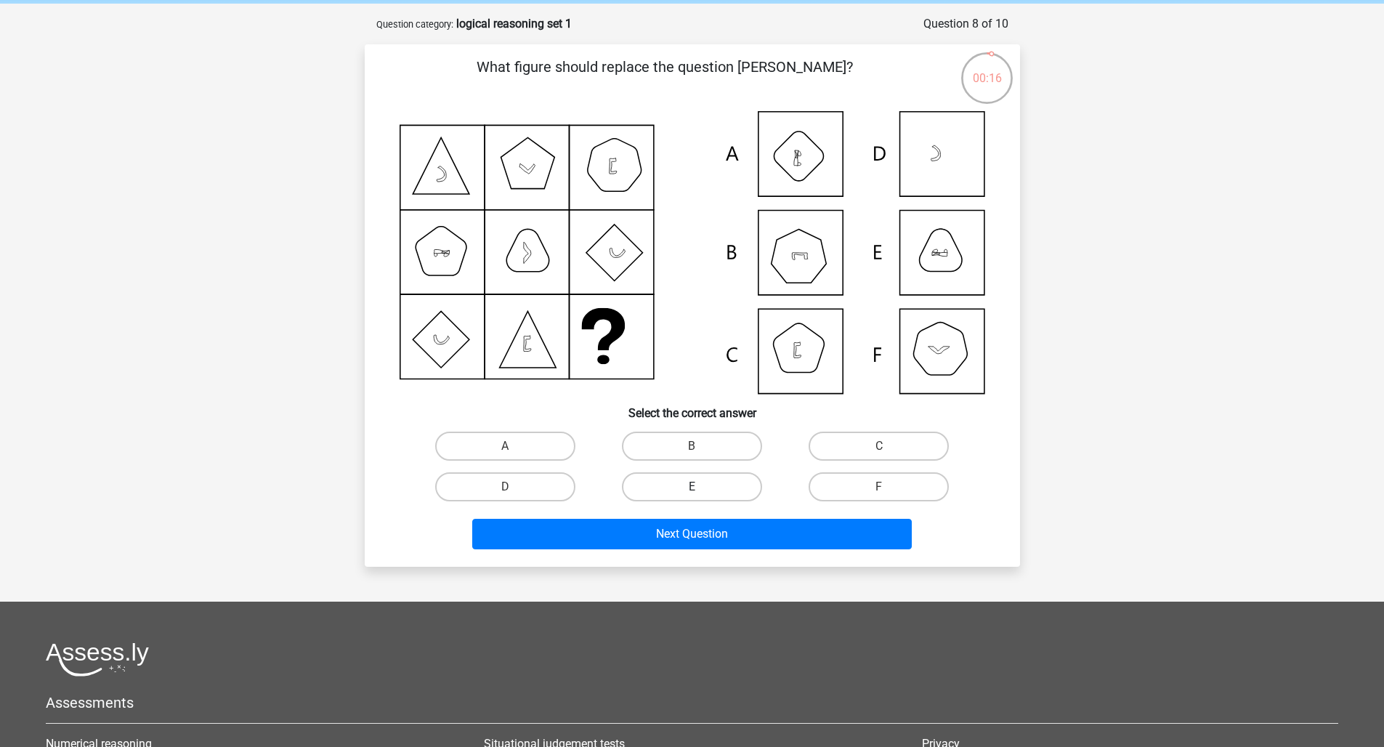
click at [710, 486] on label "E" at bounding box center [692, 486] width 140 height 29
click at [701, 487] on input "E" at bounding box center [696, 491] width 9 height 9
radio input "true"
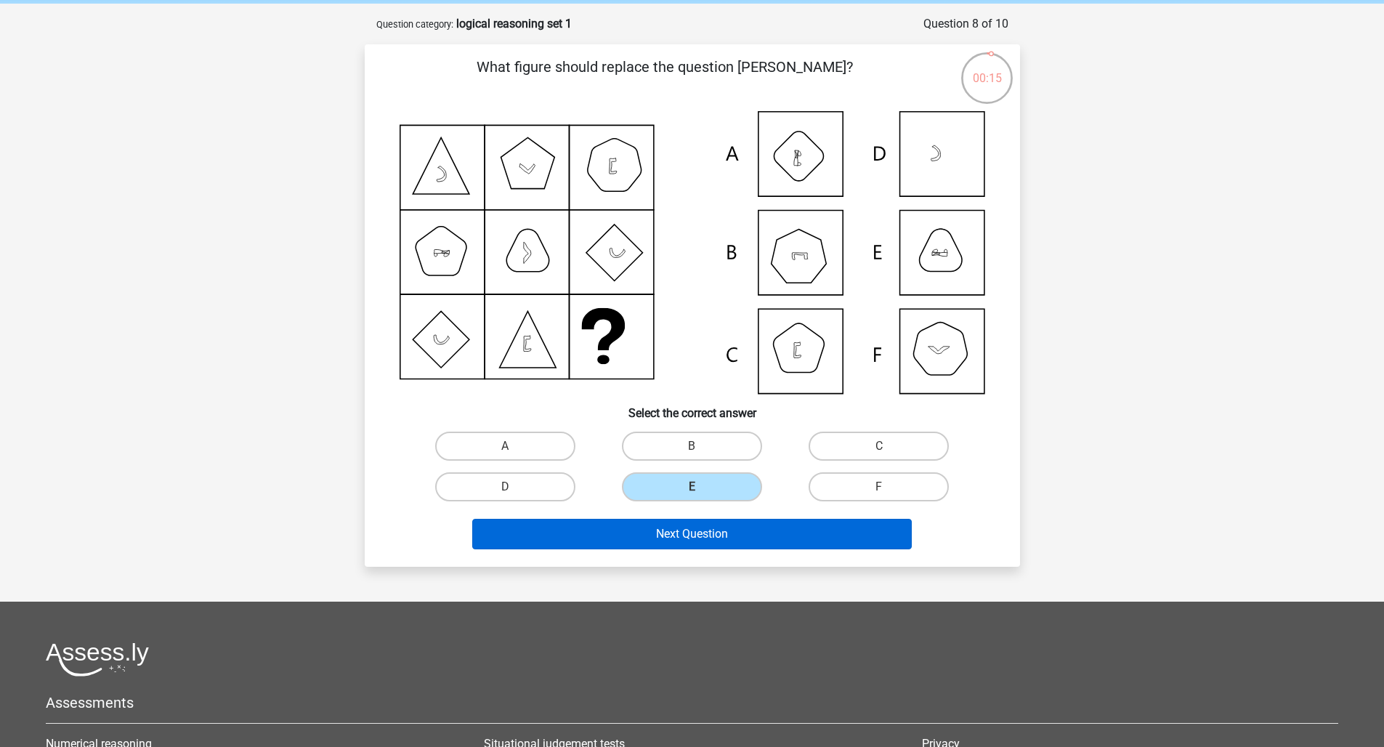
click at [720, 540] on button "Next Question" at bounding box center [692, 534] width 440 height 31
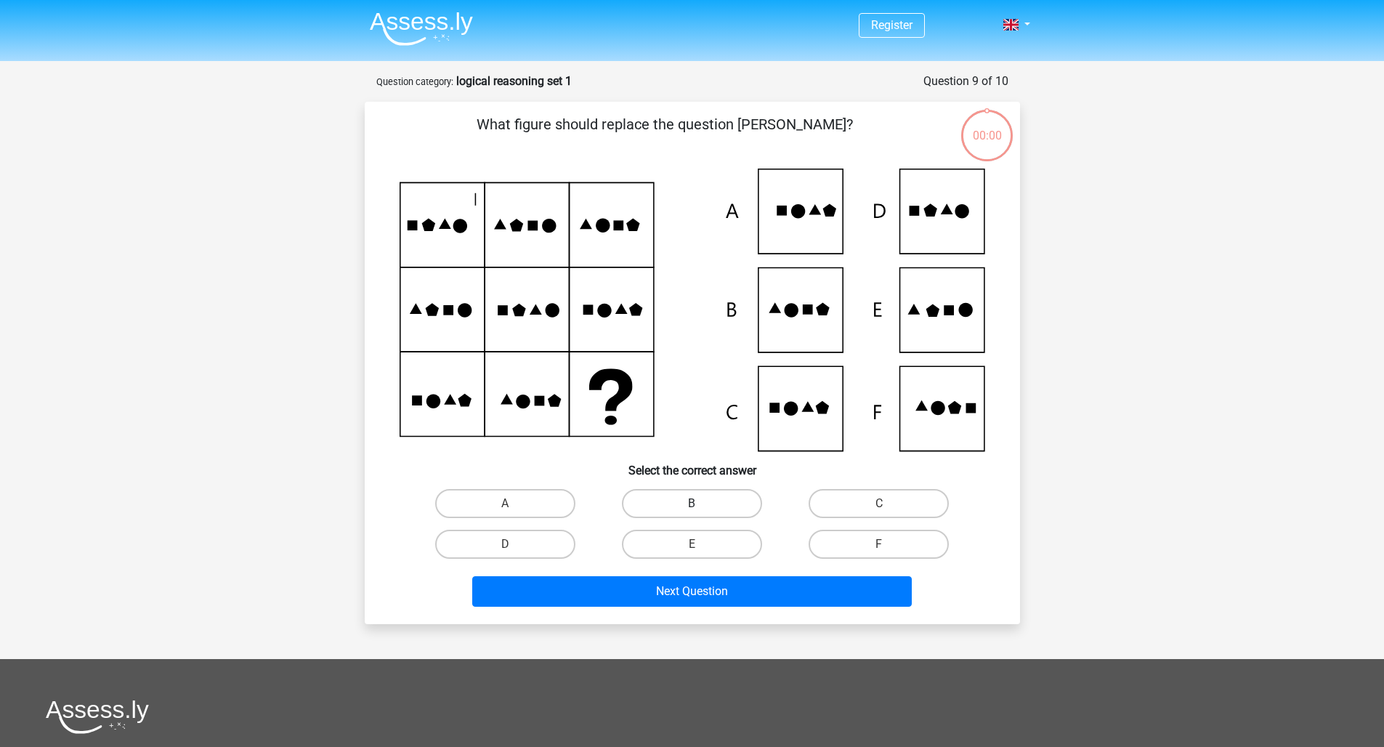
scroll to position [57, 0]
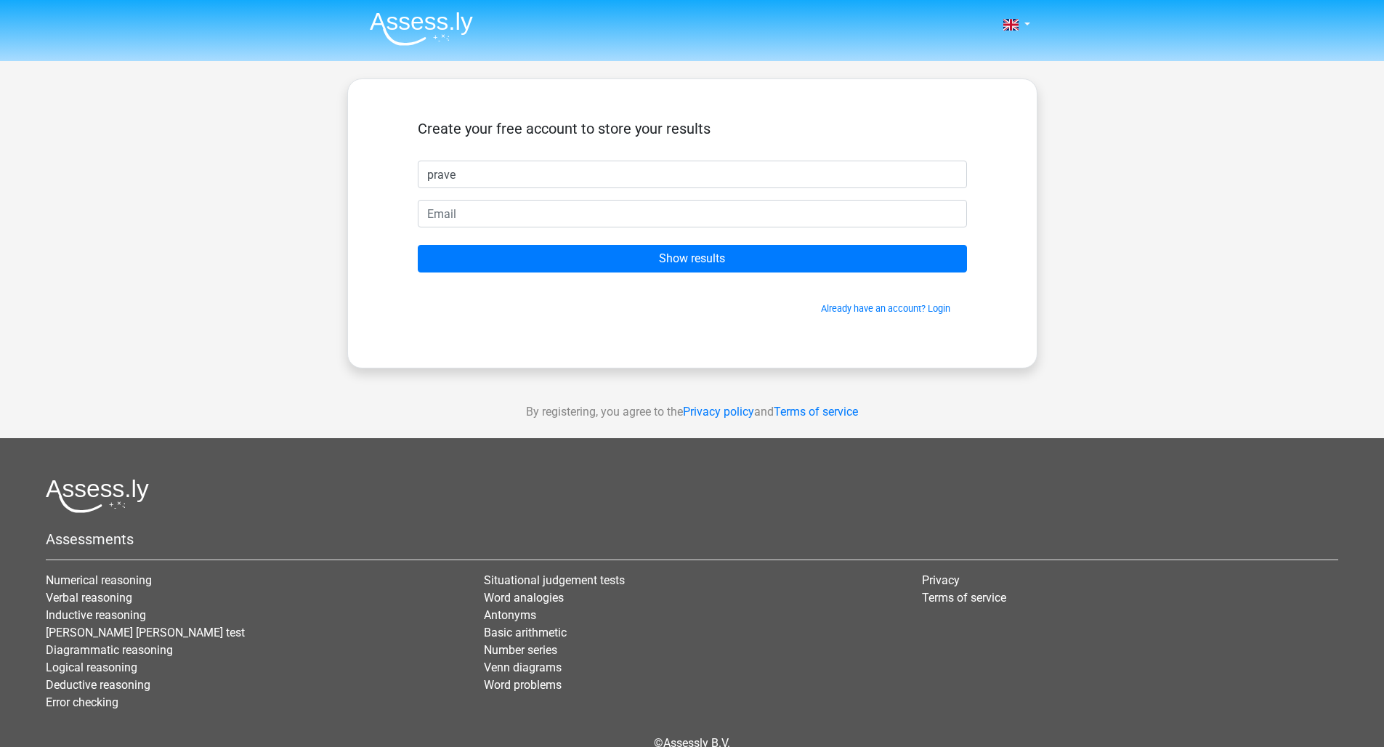
type input "prave"
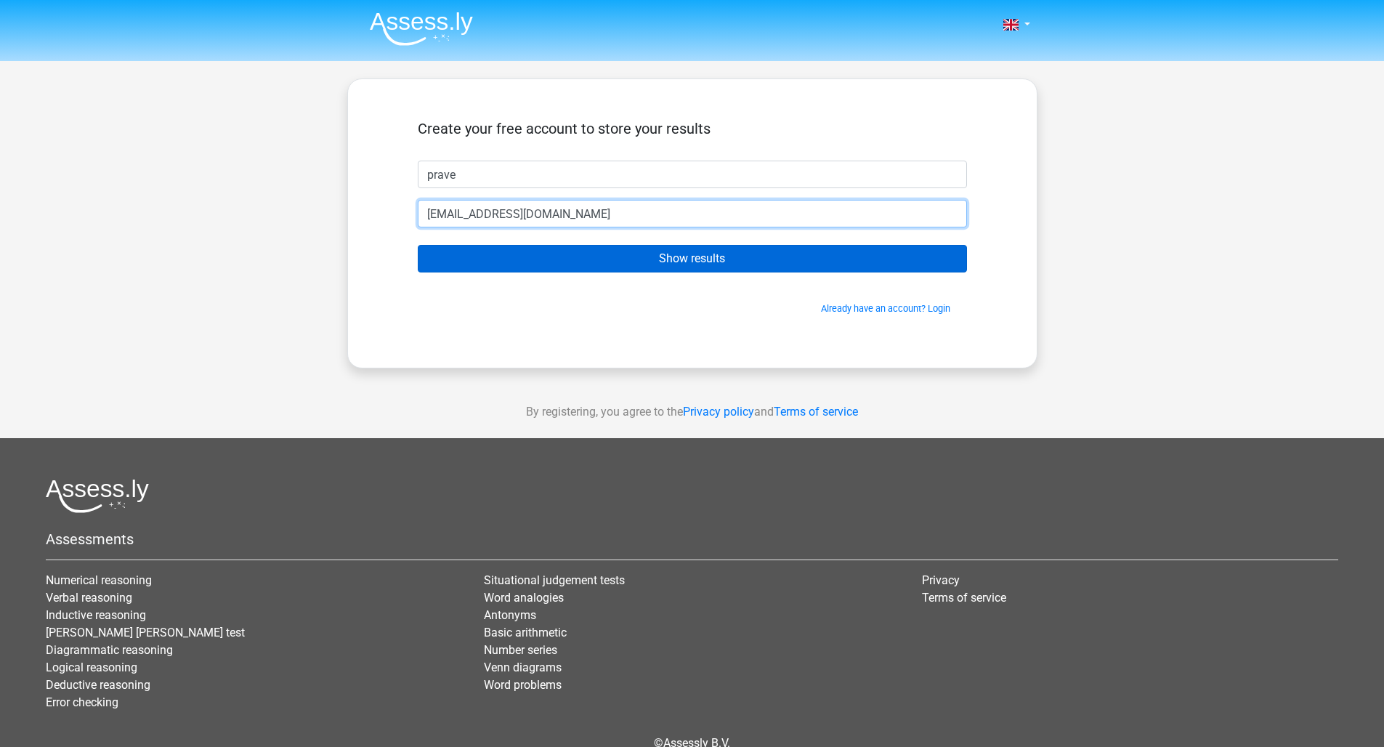
type input "[EMAIL_ADDRESS][DOMAIN_NAME]"
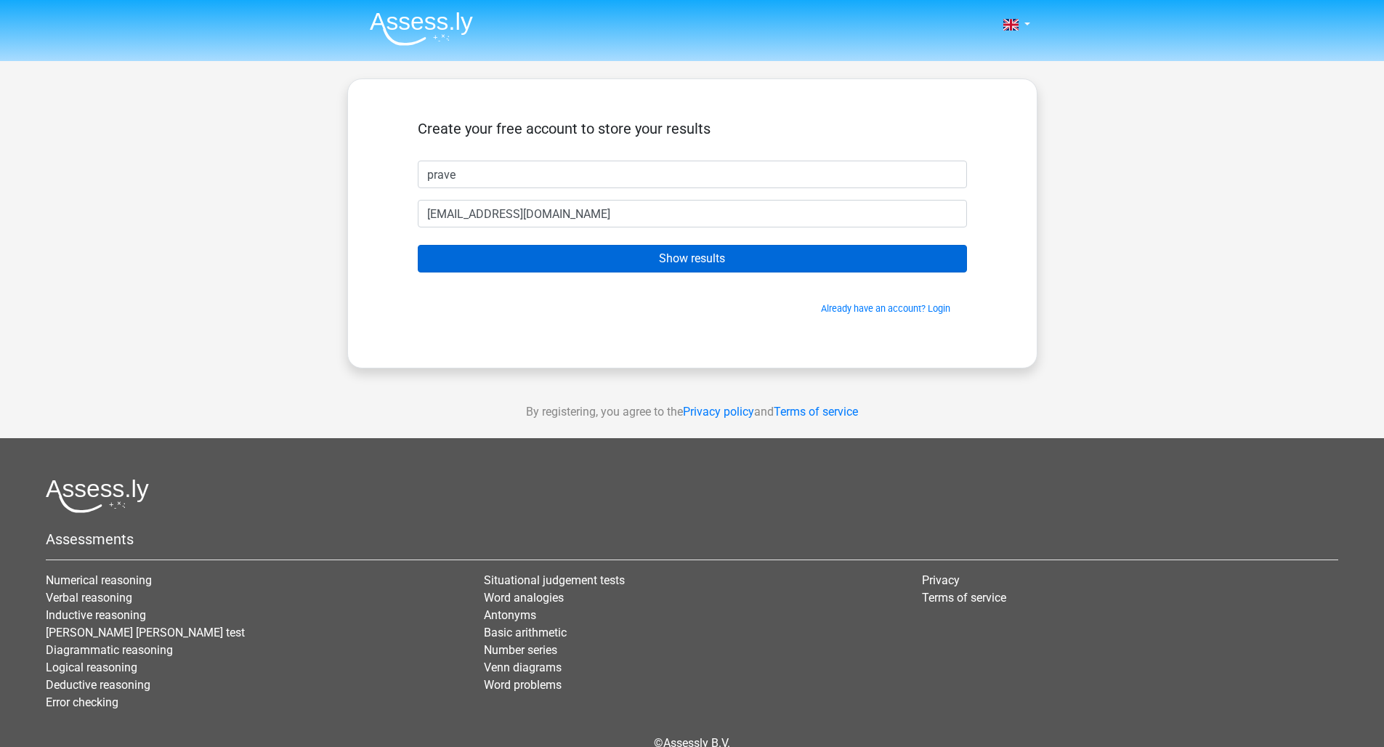
click at [724, 264] on input "Show results" at bounding box center [692, 259] width 549 height 28
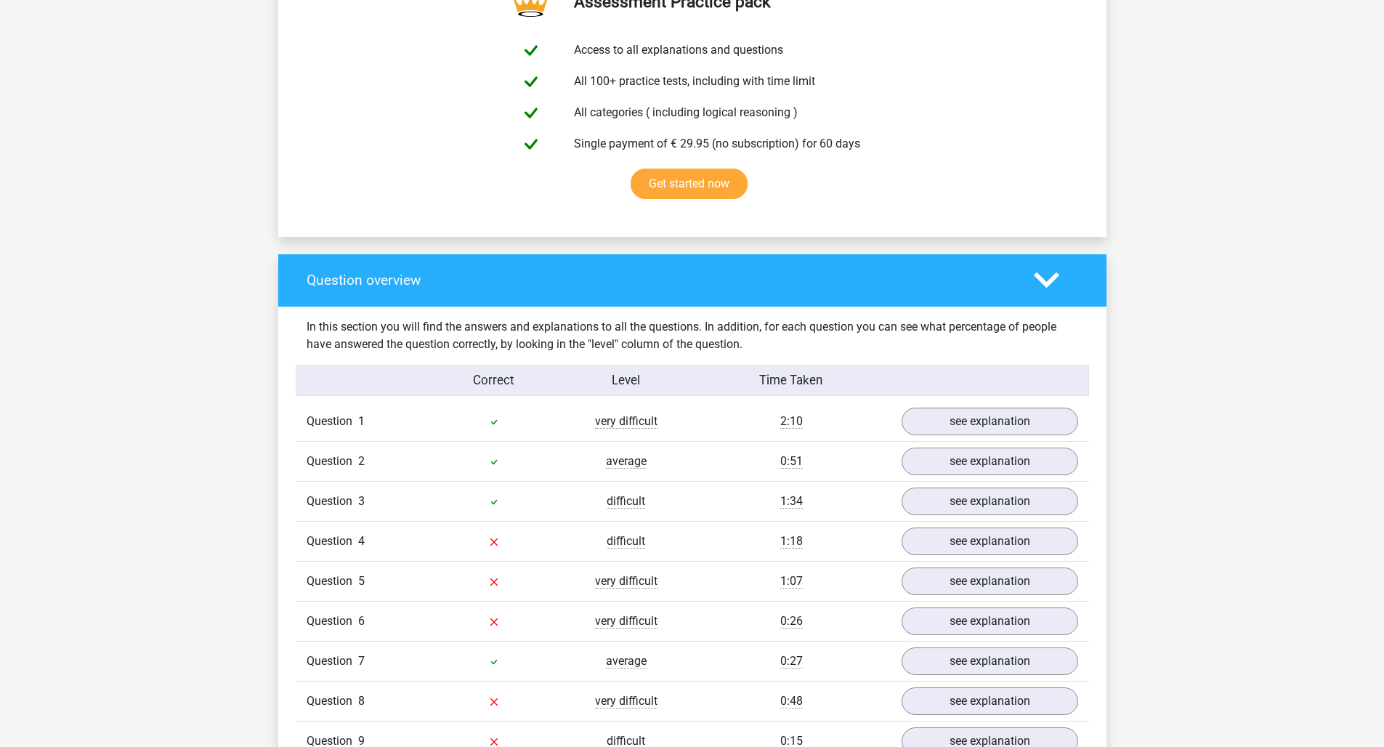
scroll to position [994, 0]
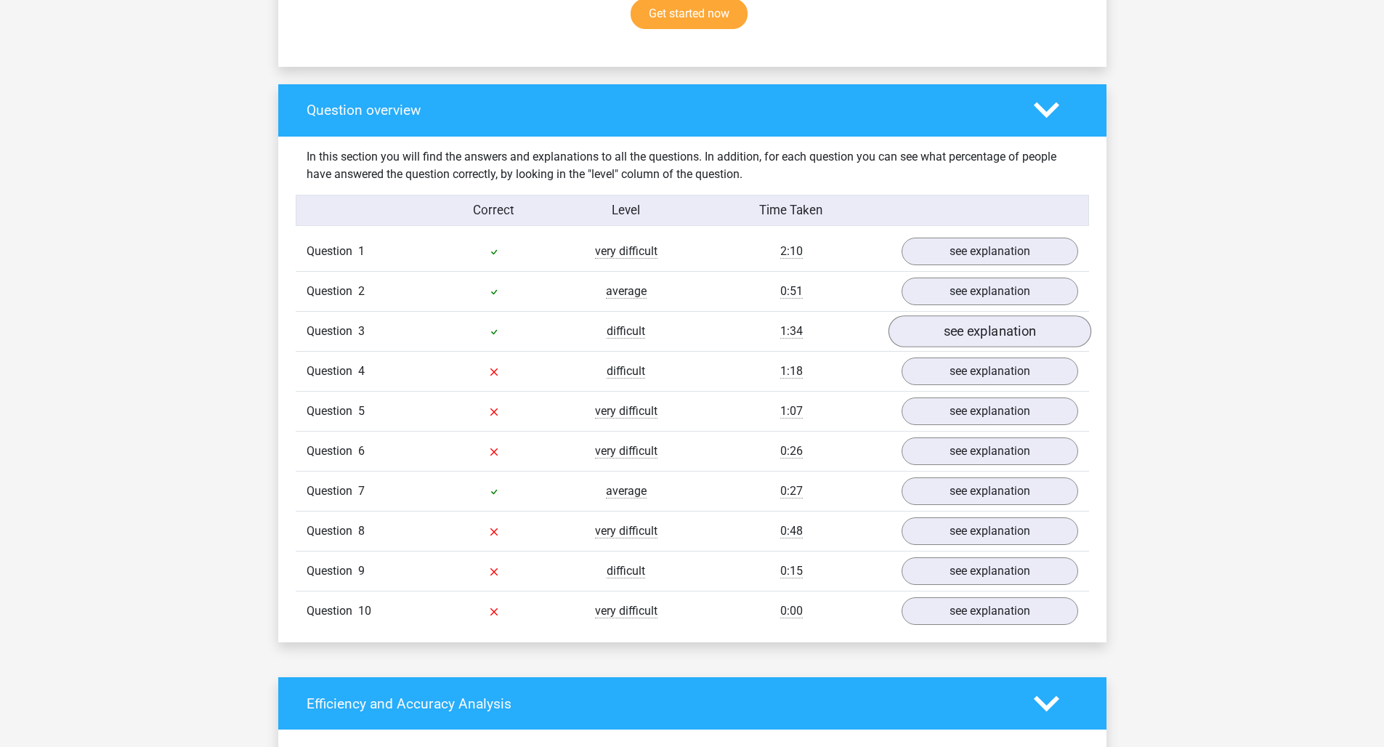
click at [953, 334] on link "see explanation" at bounding box center [989, 332] width 203 height 32
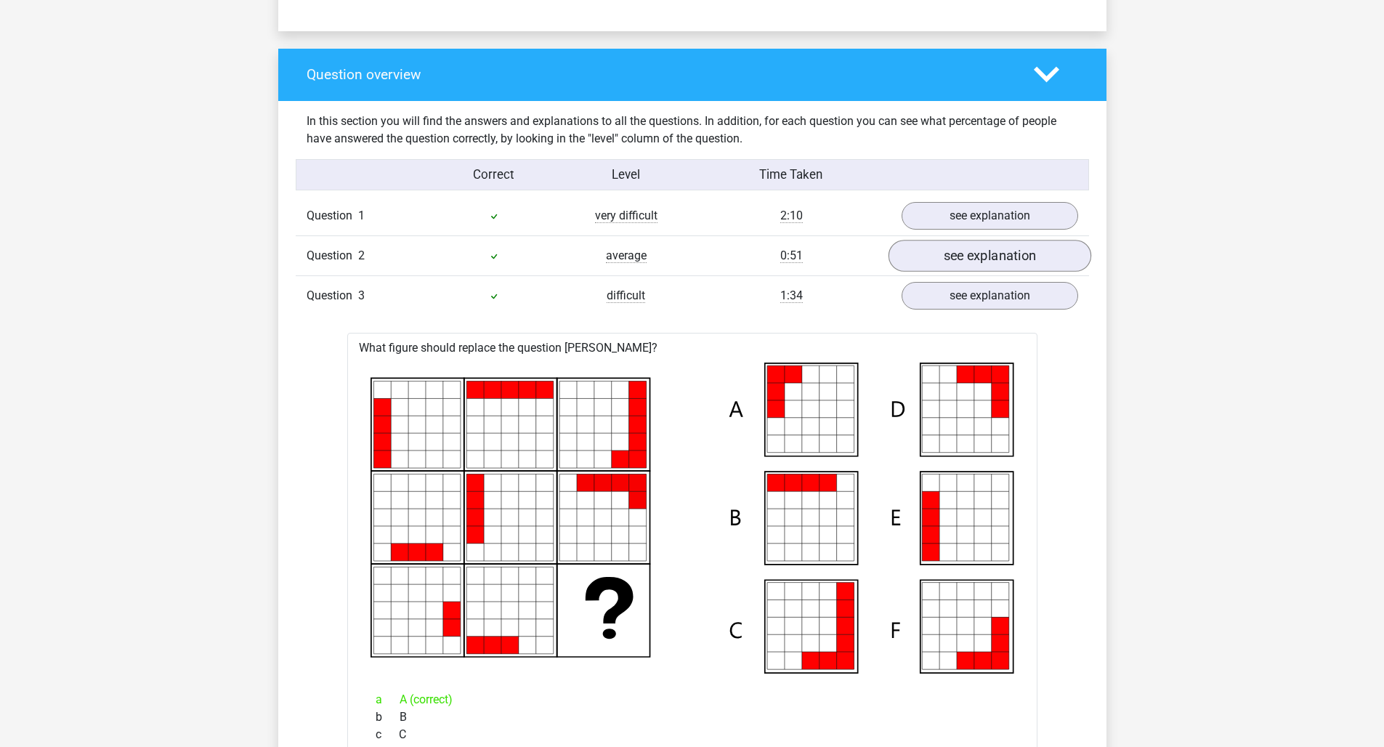
scroll to position [961, 0]
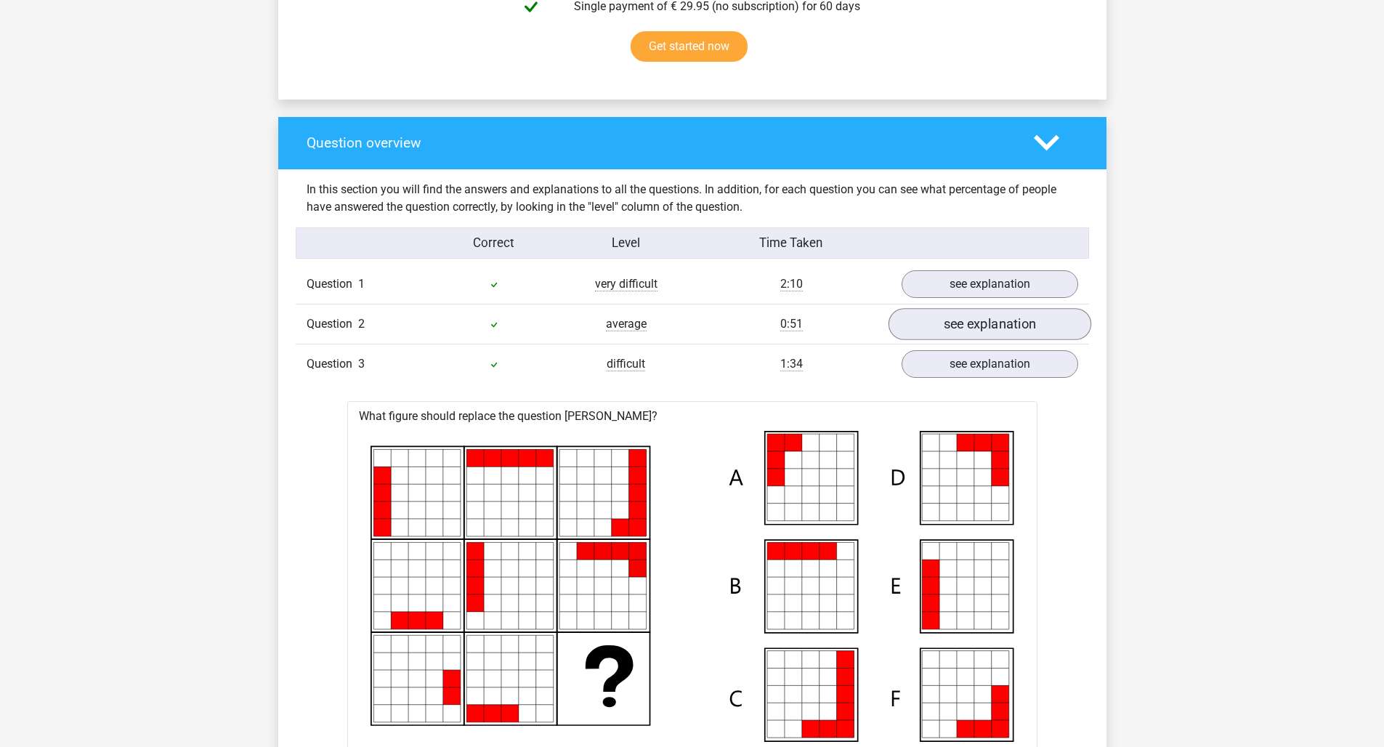
click at [956, 314] on link "see explanation" at bounding box center [989, 325] width 203 height 32
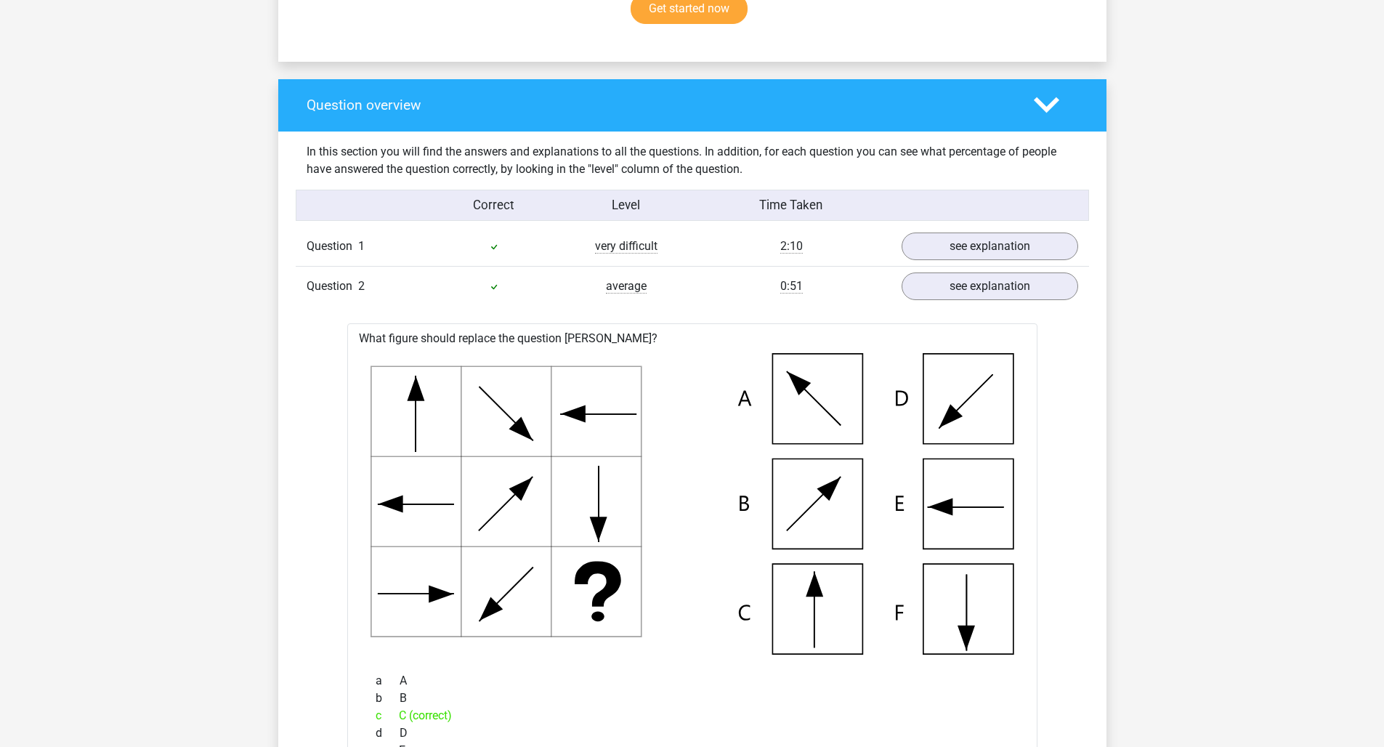
scroll to position [1009, 0]
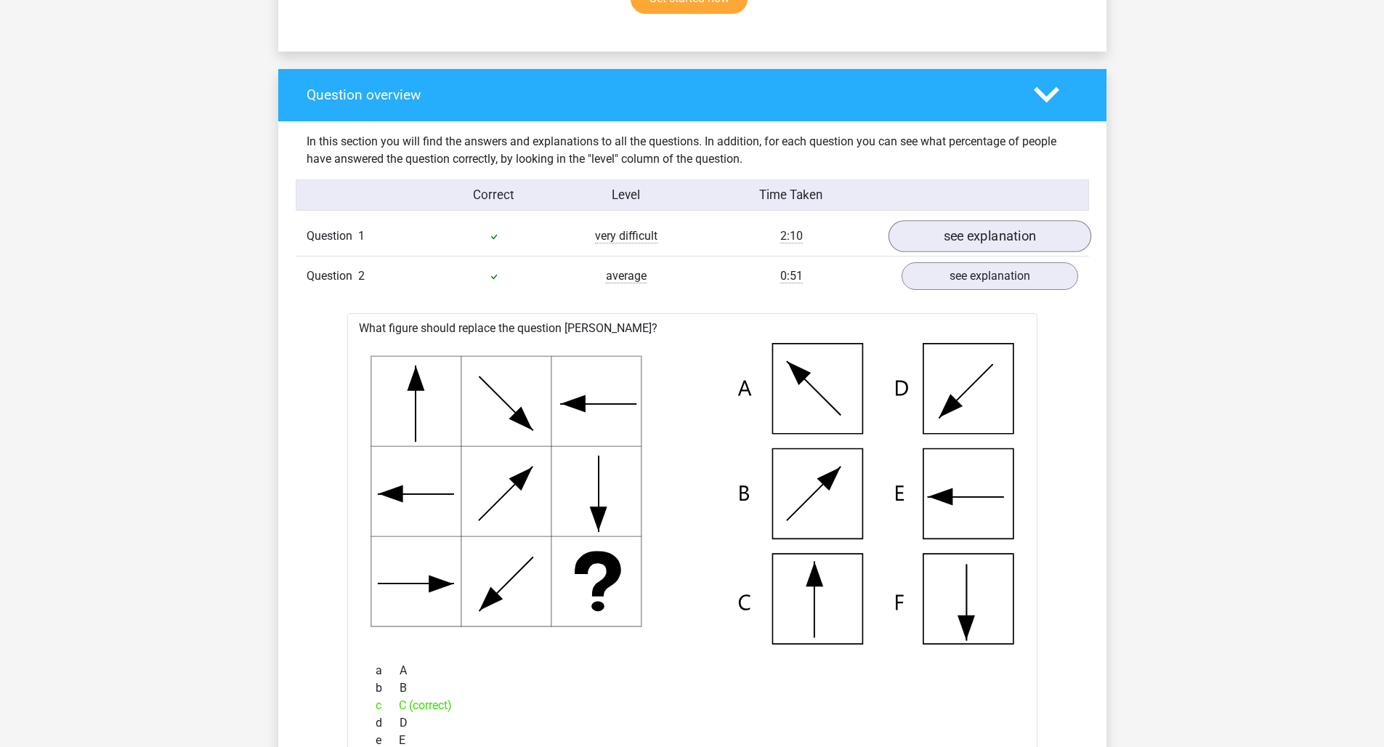
click at [986, 235] on link "see explanation" at bounding box center [989, 237] width 203 height 32
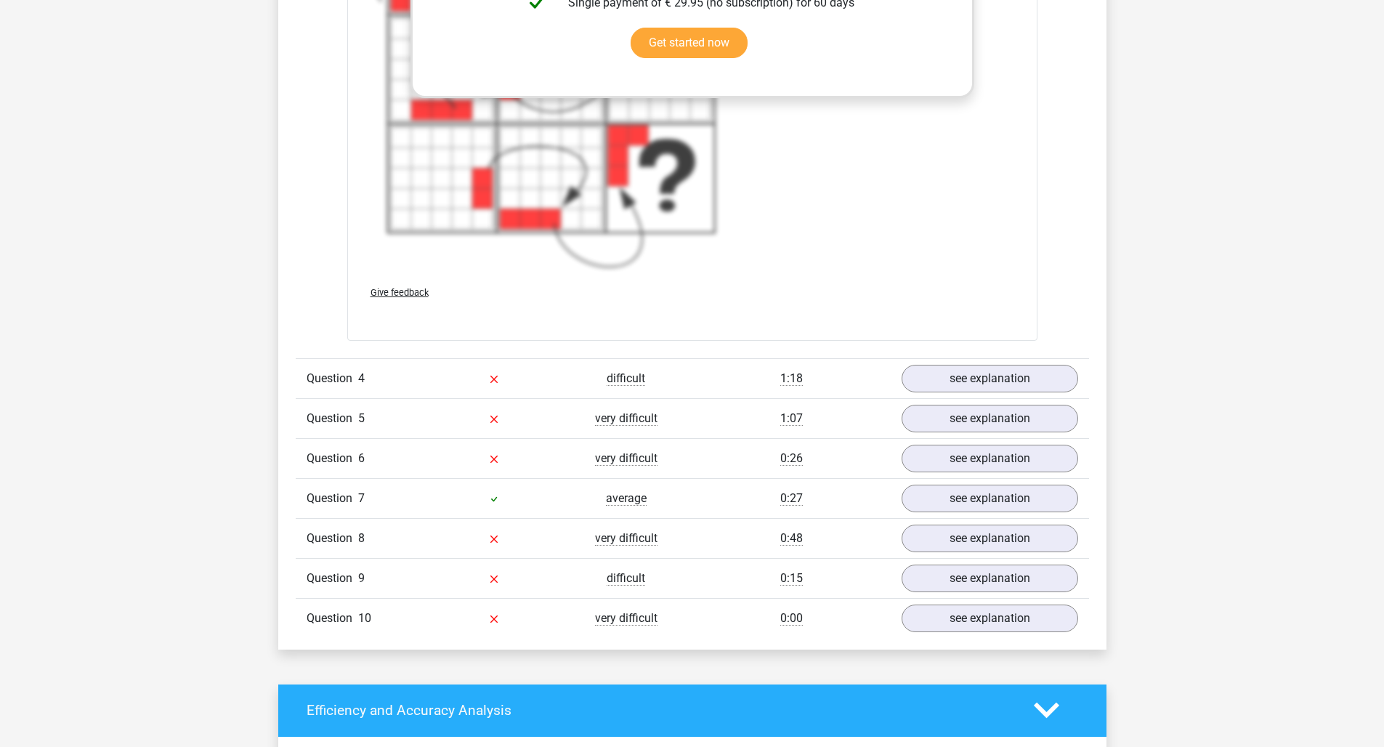
scroll to position [4137, 0]
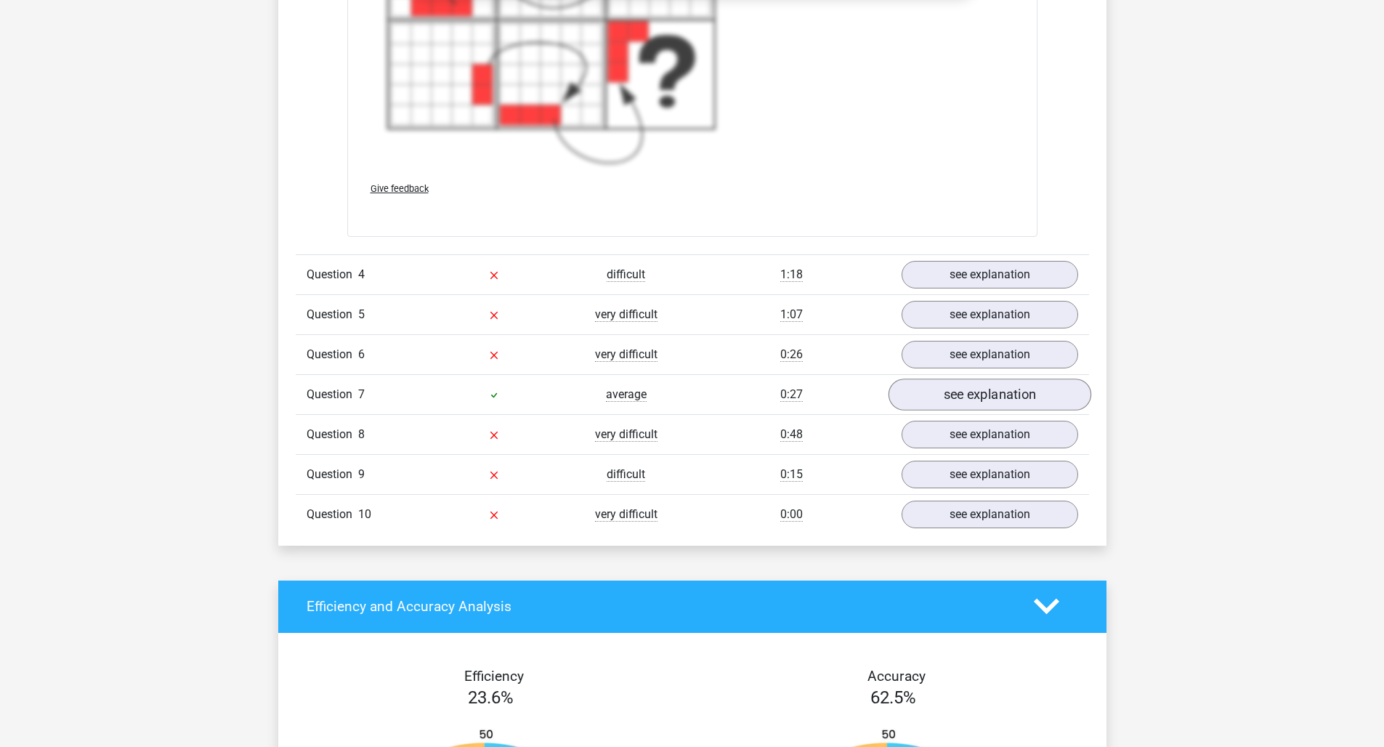
click at [969, 405] on link "see explanation" at bounding box center [989, 395] width 203 height 32
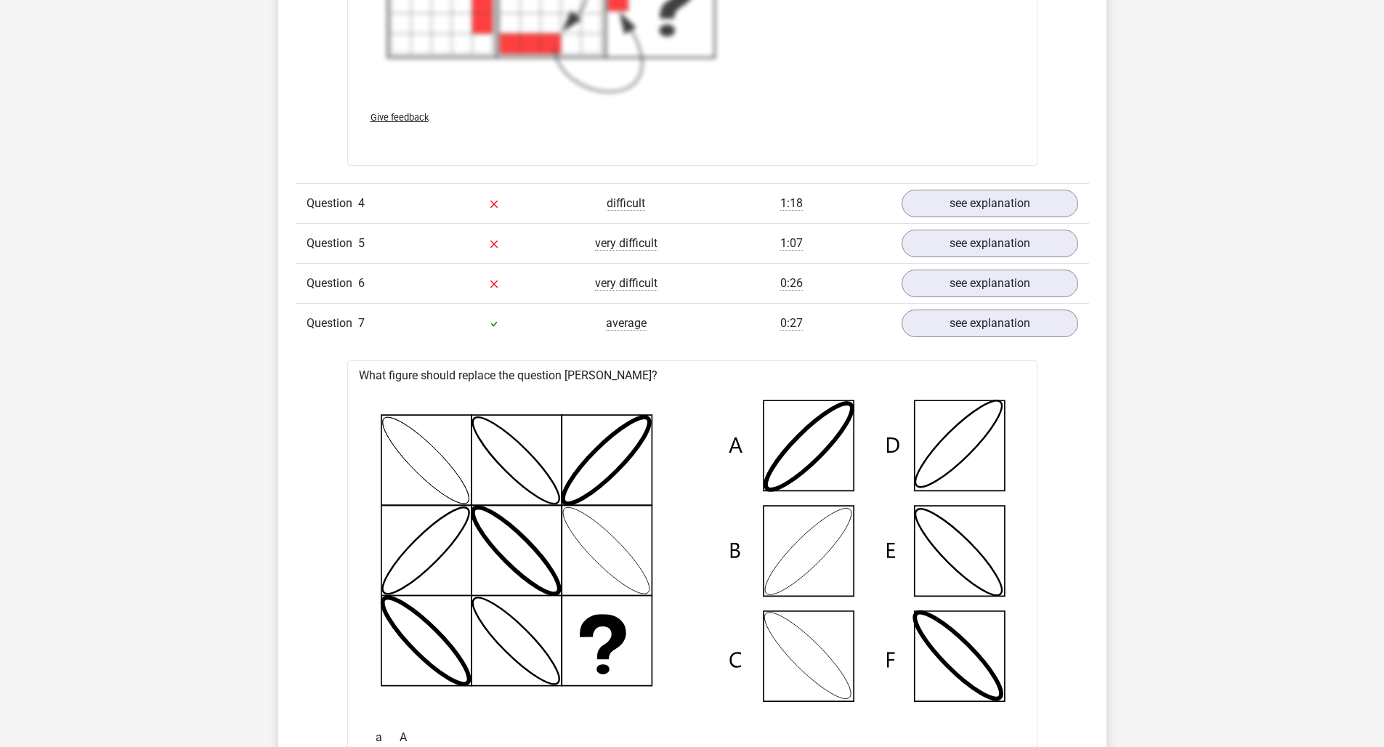
scroll to position [4190, 0]
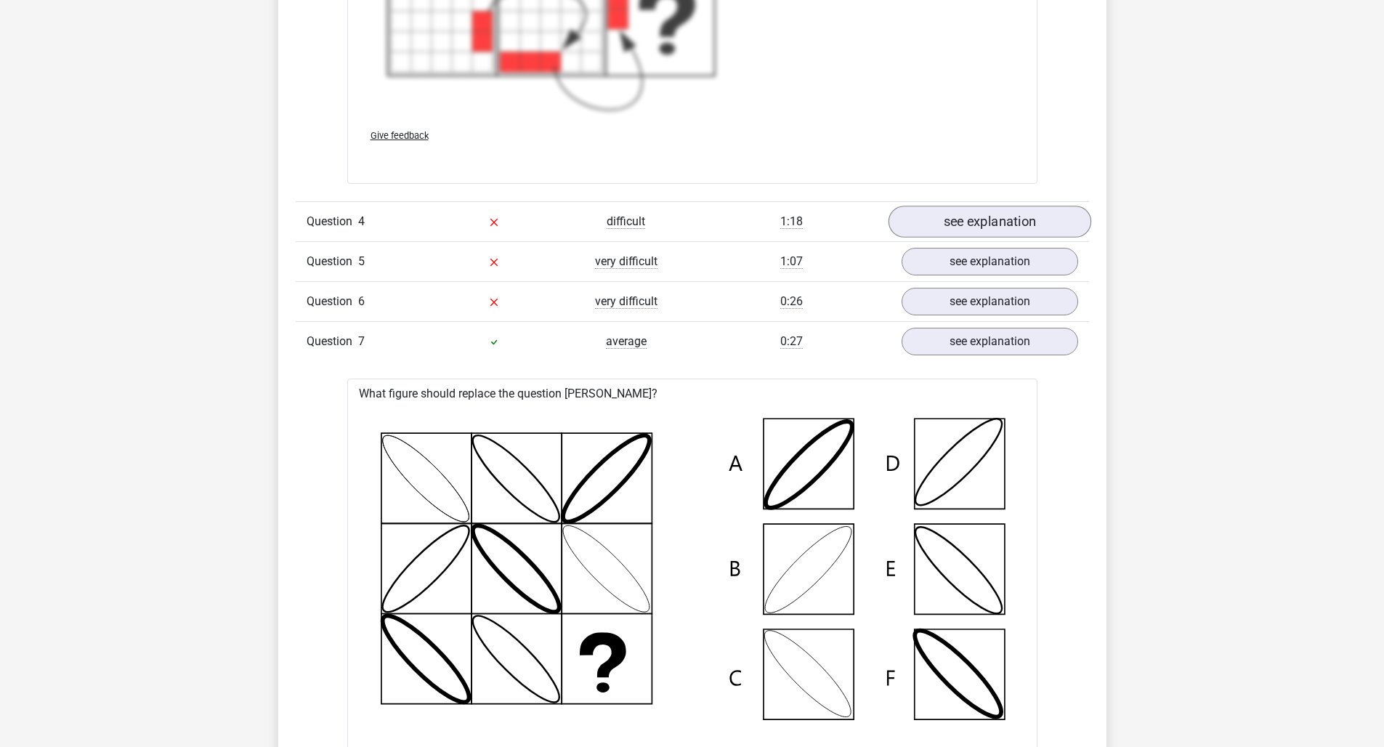
click at [955, 228] on link "see explanation" at bounding box center [989, 222] width 203 height 32
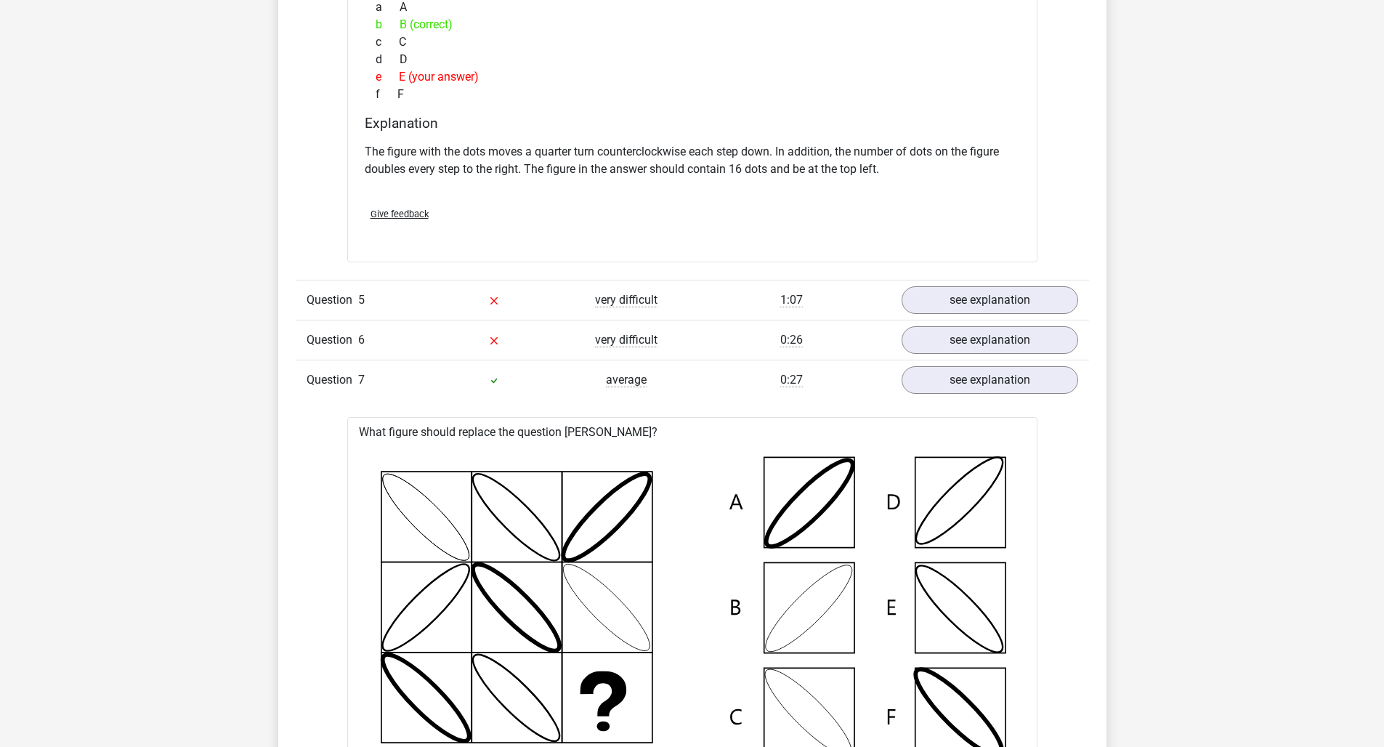
scroll to position [4930, 0]
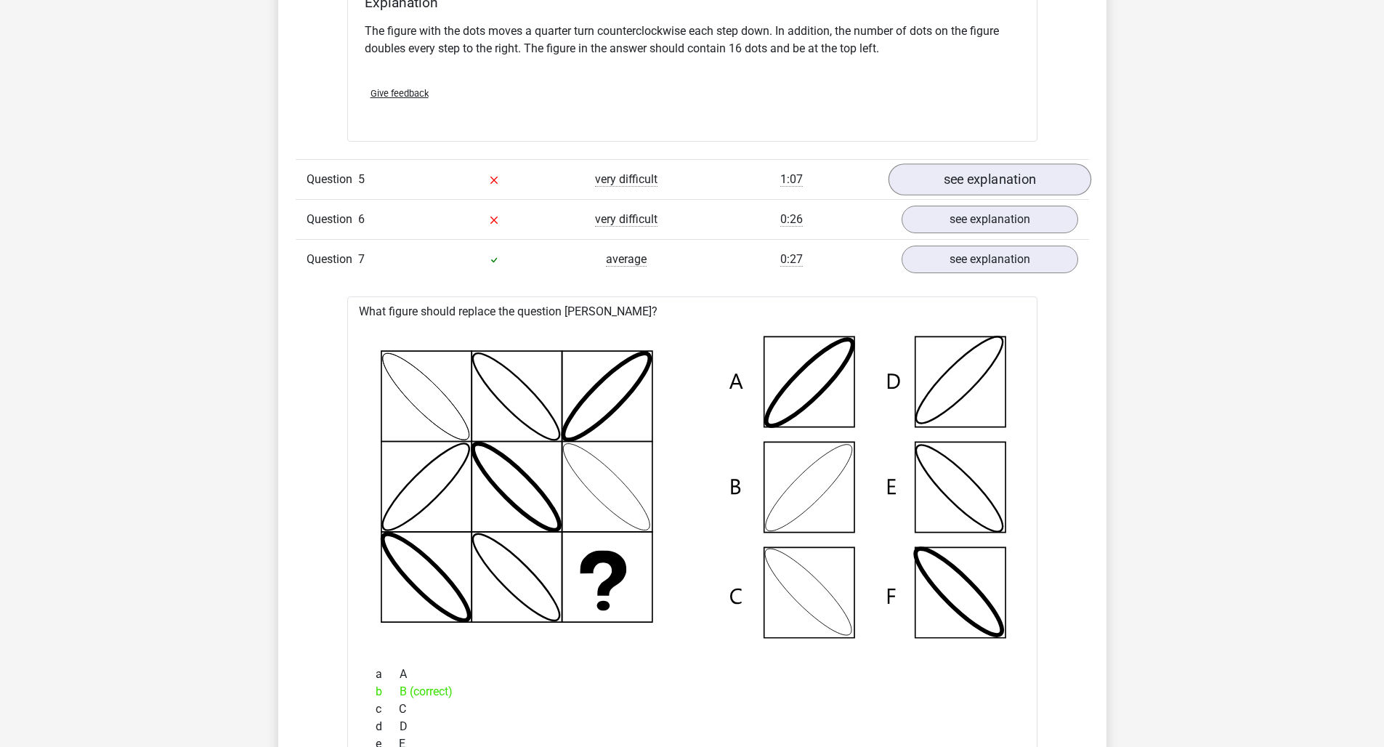
click at [937, 179] on link "see explanation" at bounding box center [989, 179] width 203 height 32
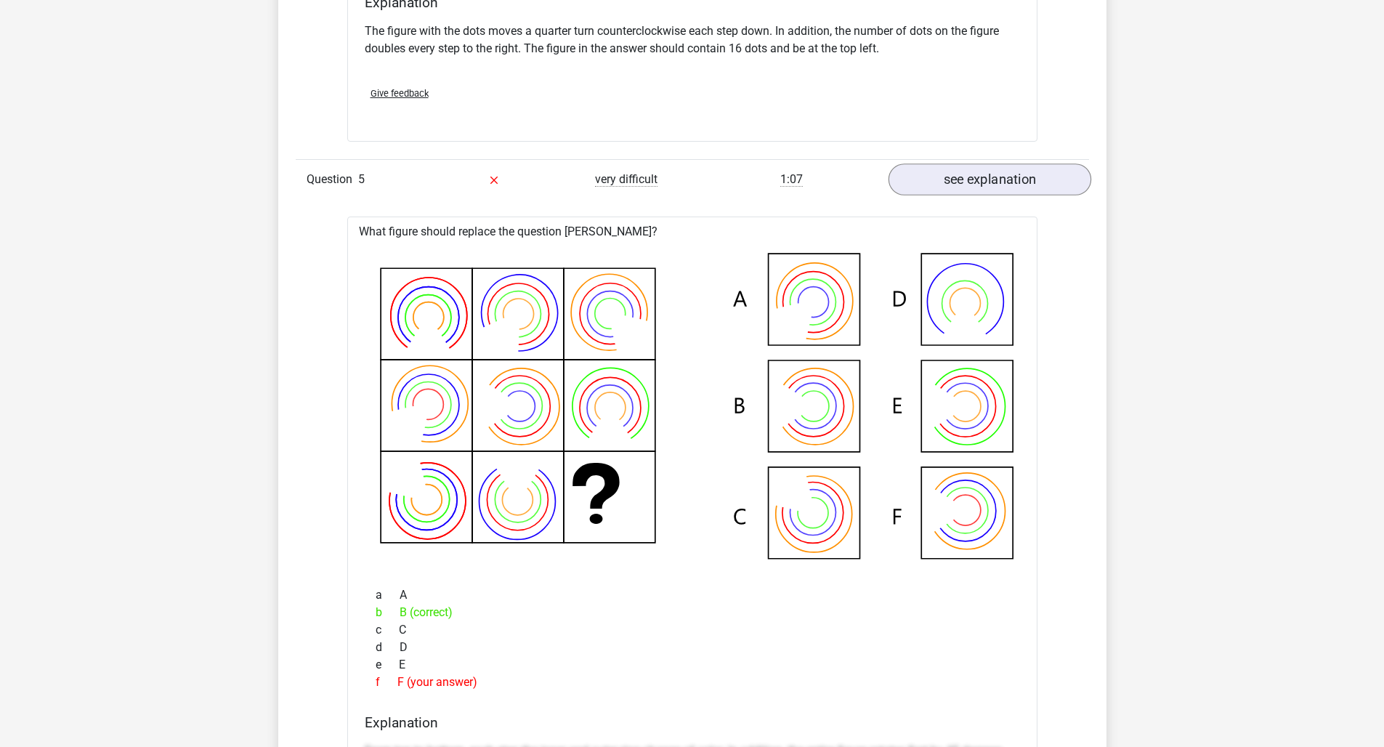
click at [960, 184] on link "see explanation" at bounding box center [989, 179] width 203 height 32
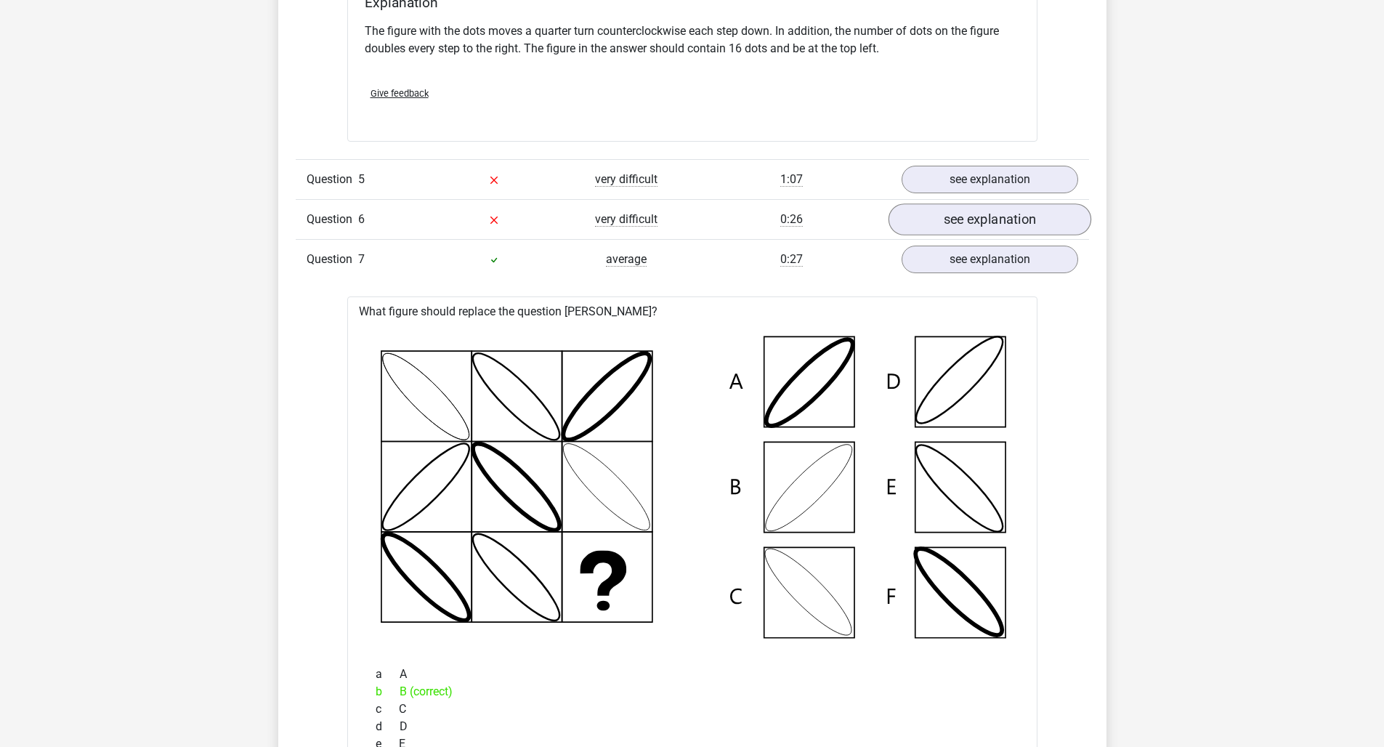
click at [965, 225] on link "see explanation" at bounding box center [989, 219] width 203 height 32
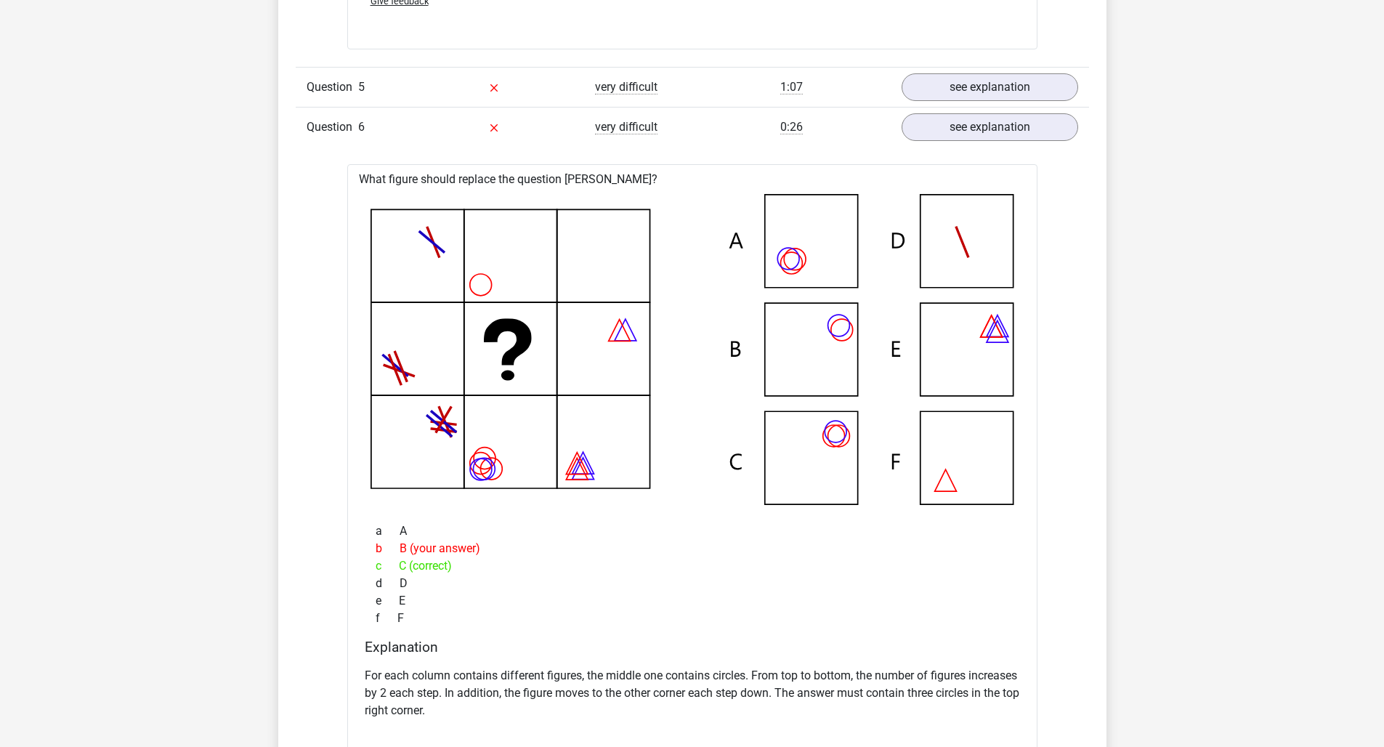
scroll to position [4957, 0]
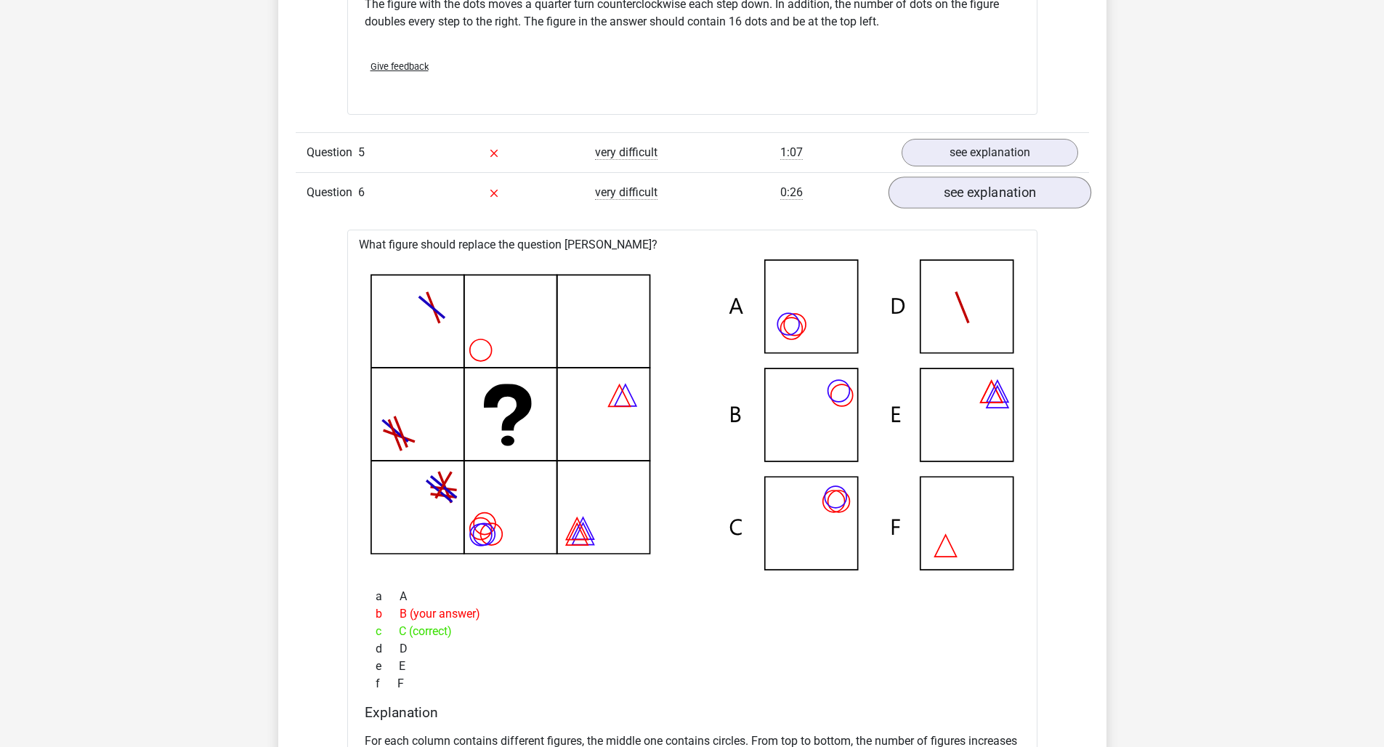
click at [964, 191] on link "see explanation" at bounding box center [989, 193] width 203 height 32
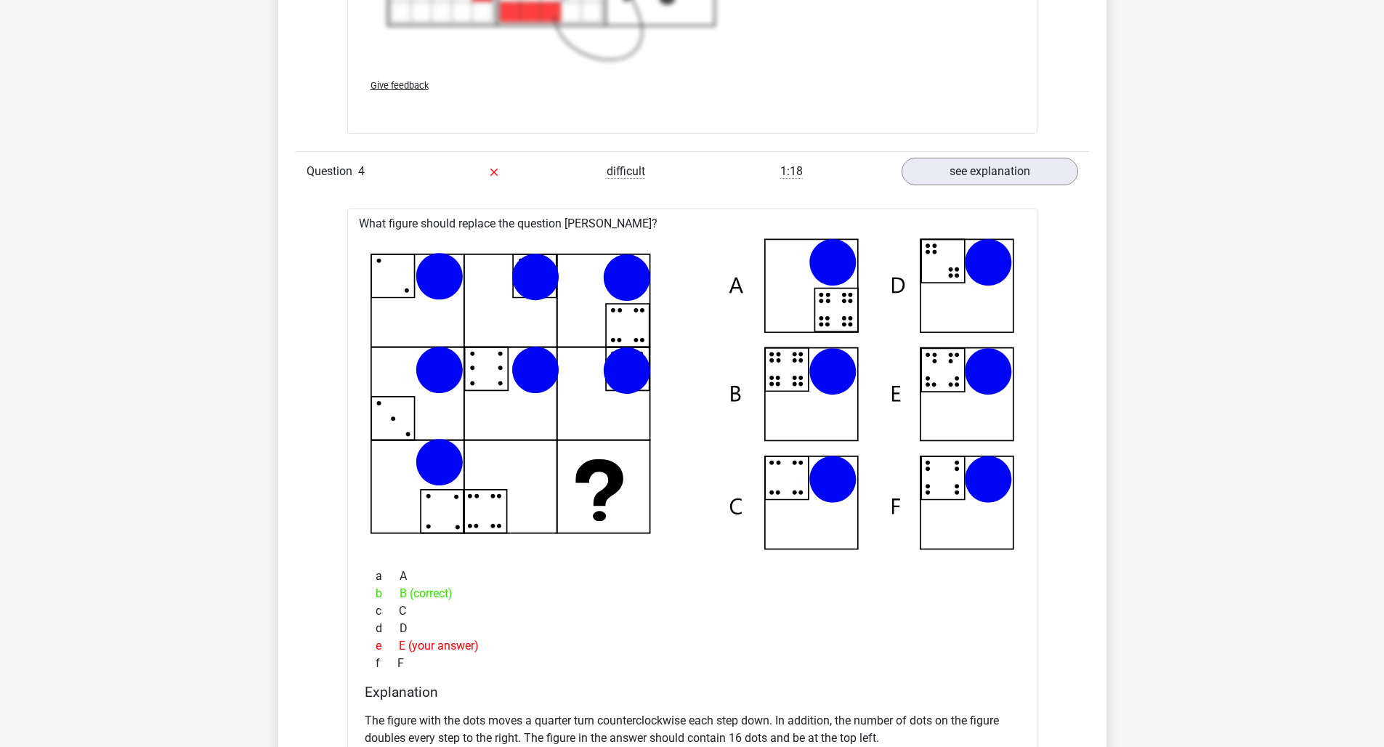
scroll to position [4320, 0]
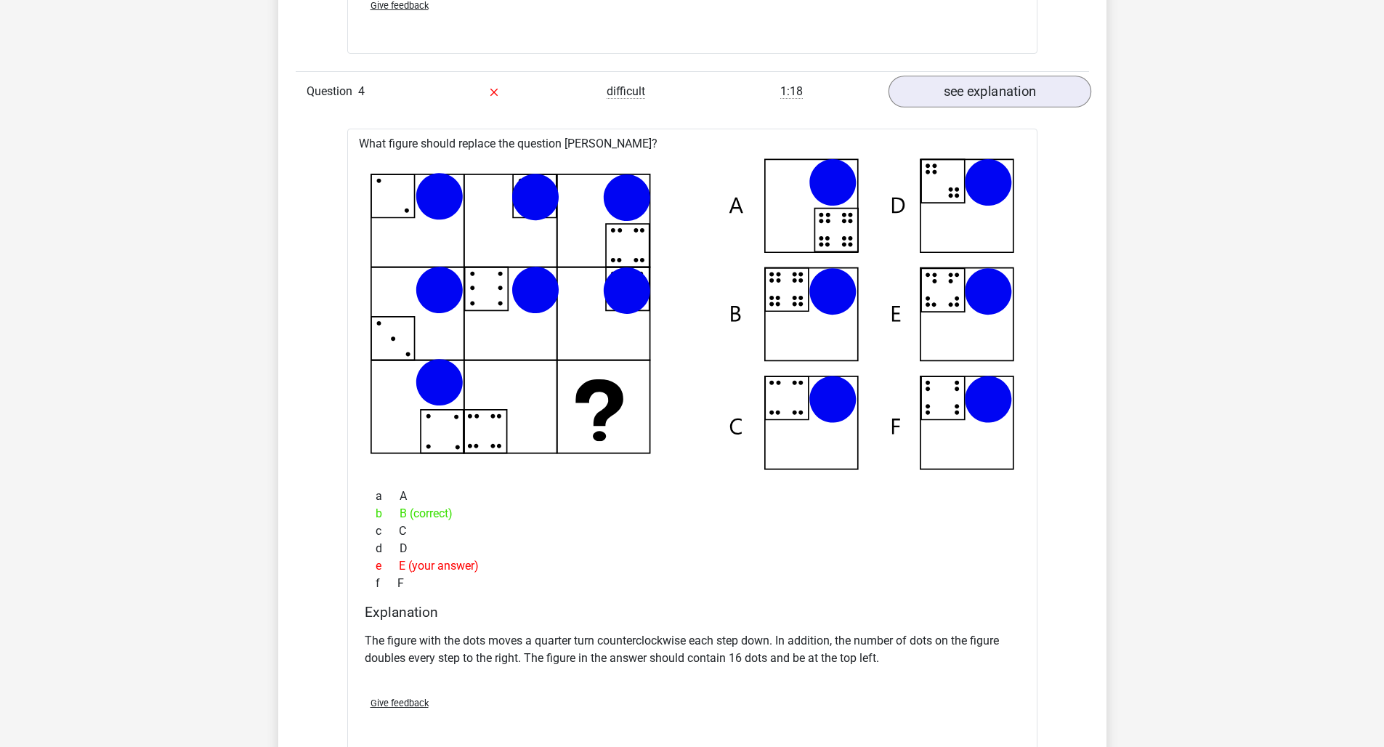
click at [955, 97] on link "see explanation" at bounding box center [989, 92] width 203 height 32
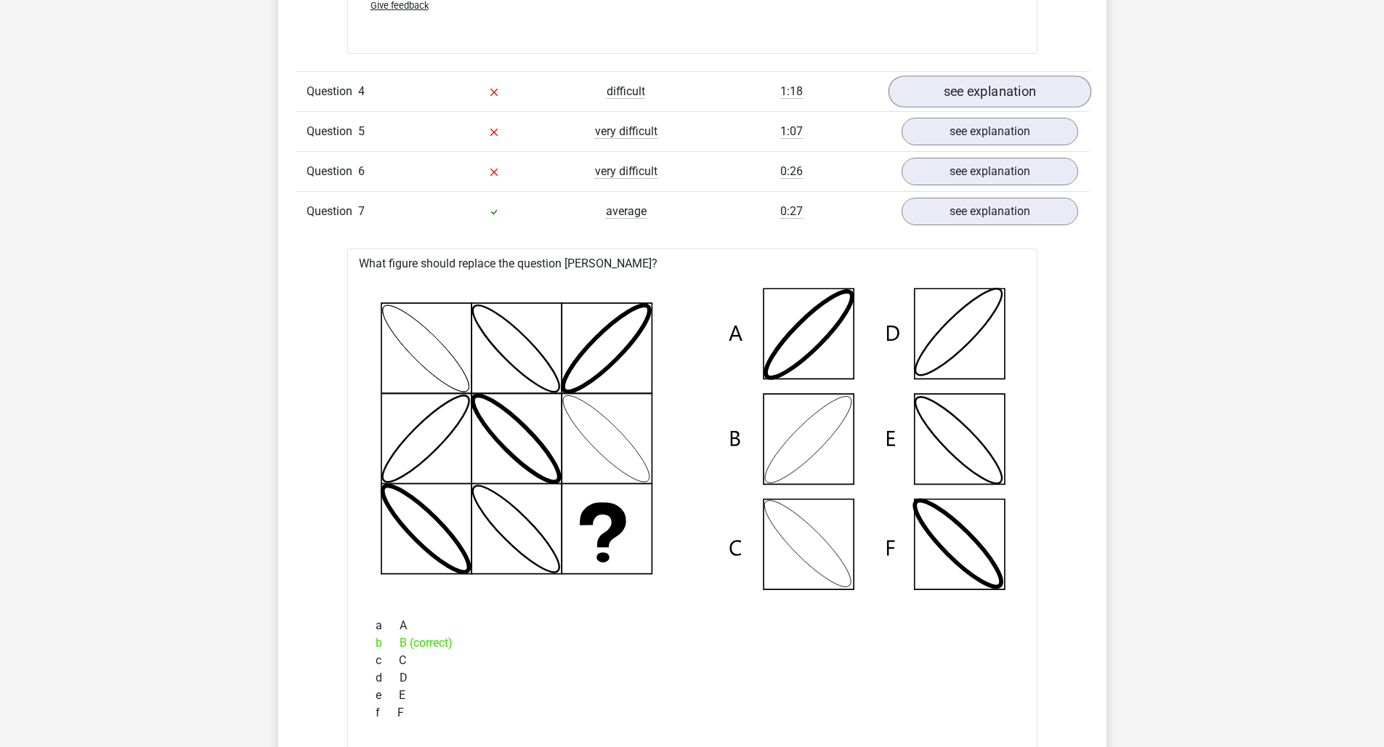
click at [955, 97] on link "see explanation" at bounding box center [989, 92] width 203 height 32
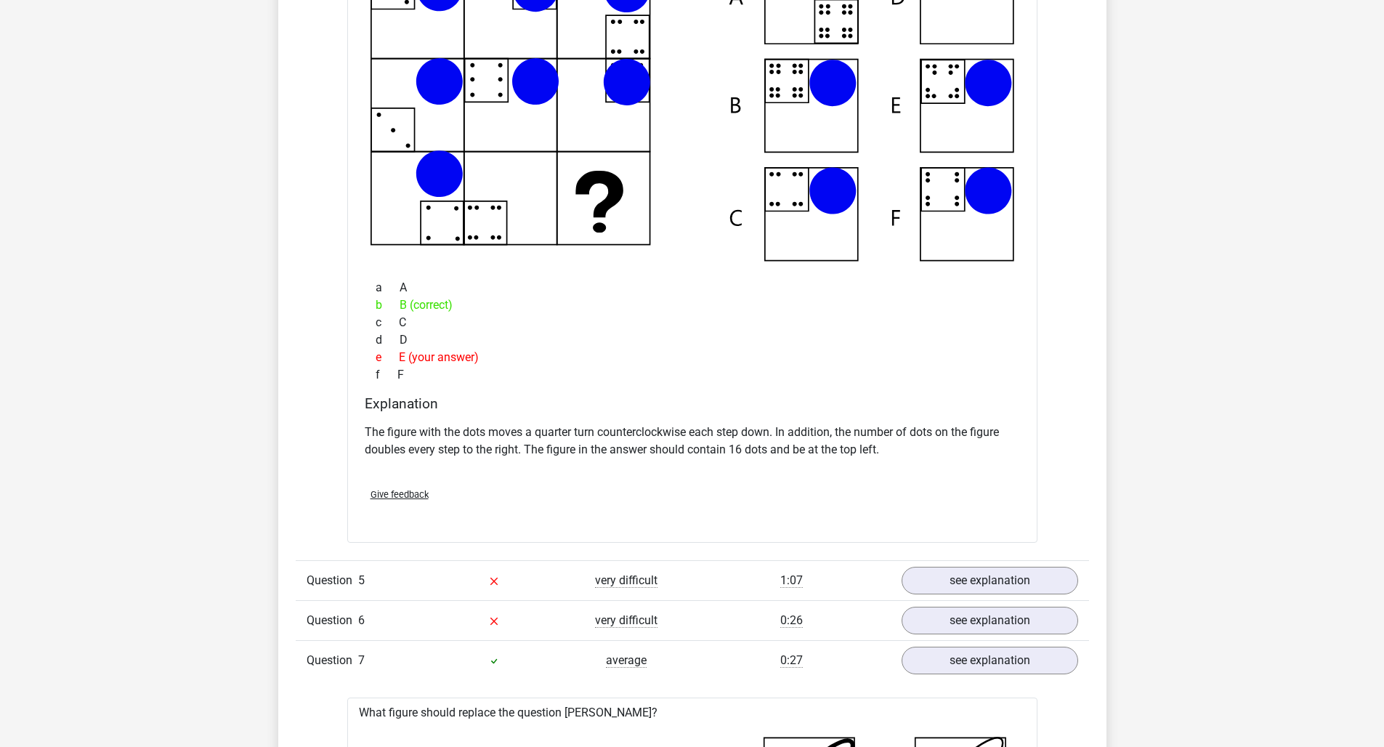
scroll to position [4317, 0]
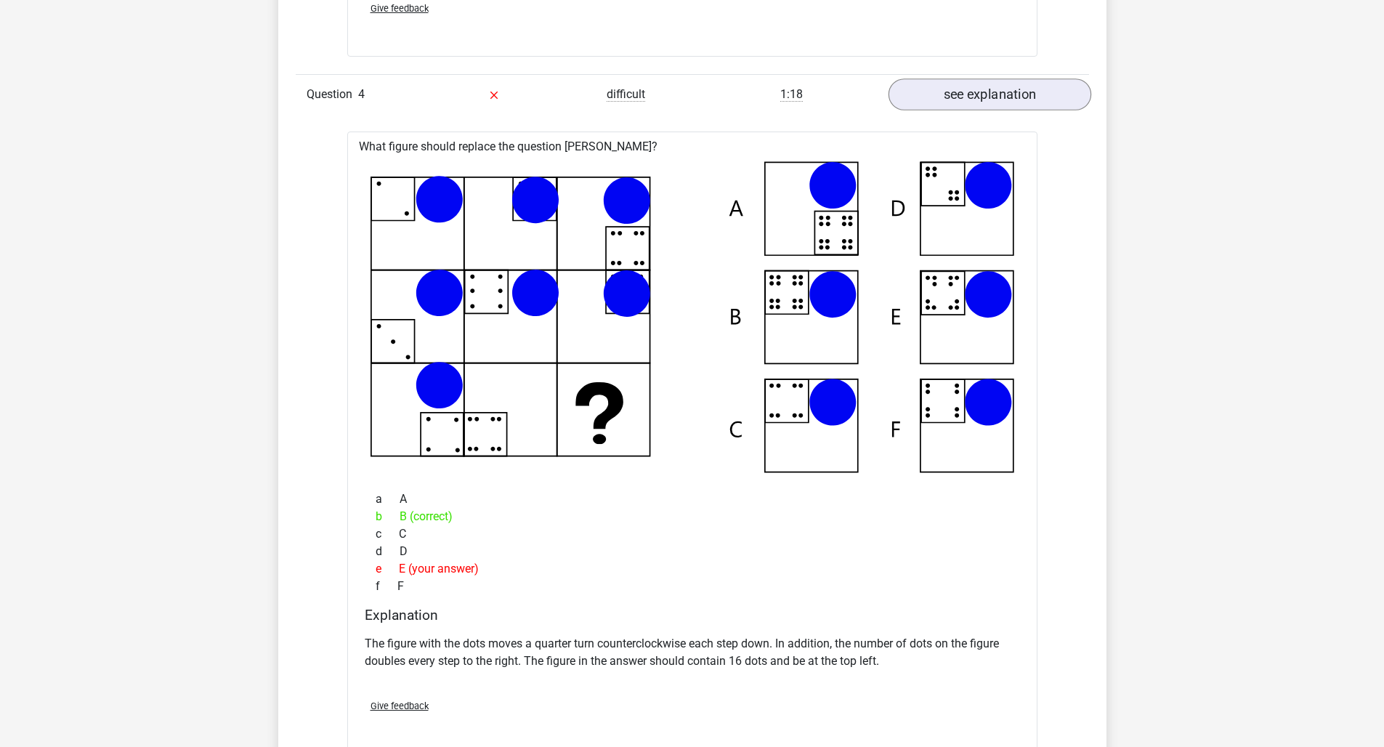
click at [970, 79] on link "see explanation" at bounding box center [989, 94] width 203 height 32
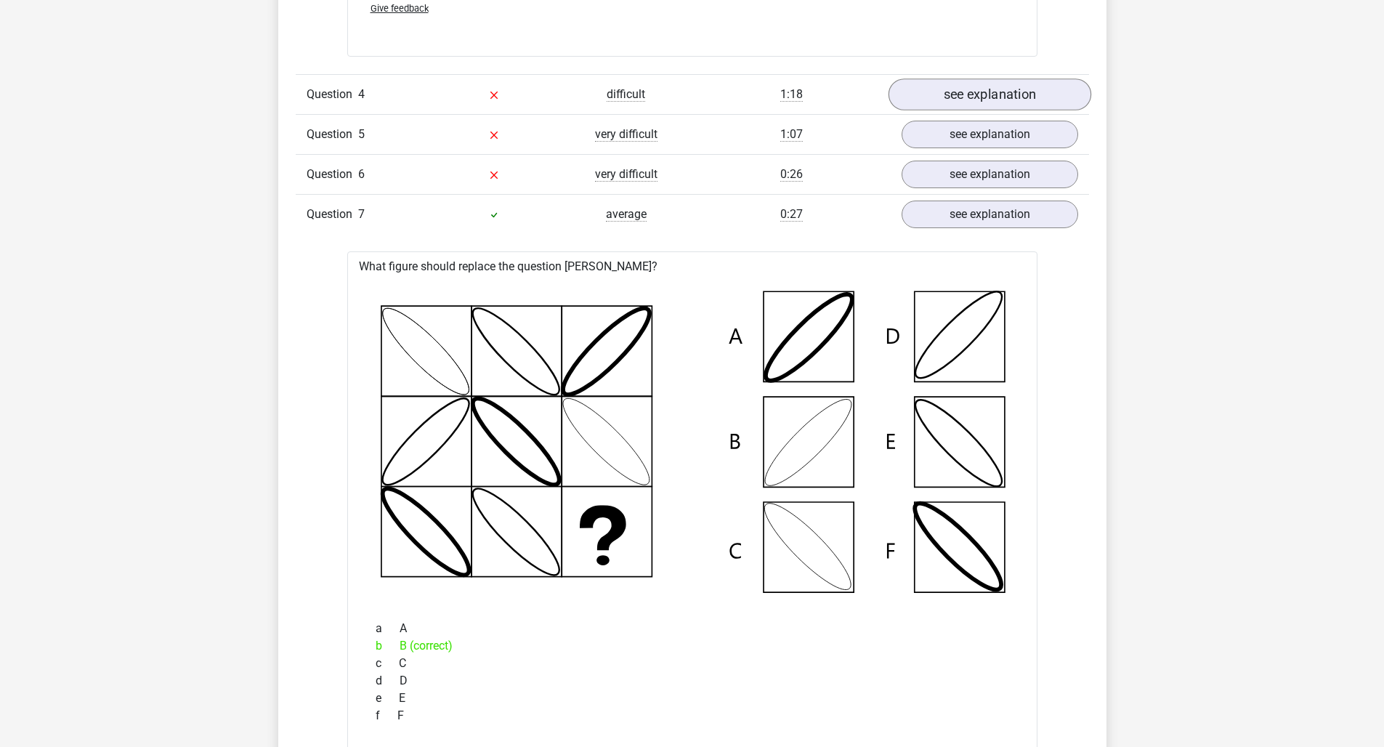
click at [963, 100] on link "see explanation" at bounding box center [989, 94] width 203 height 32
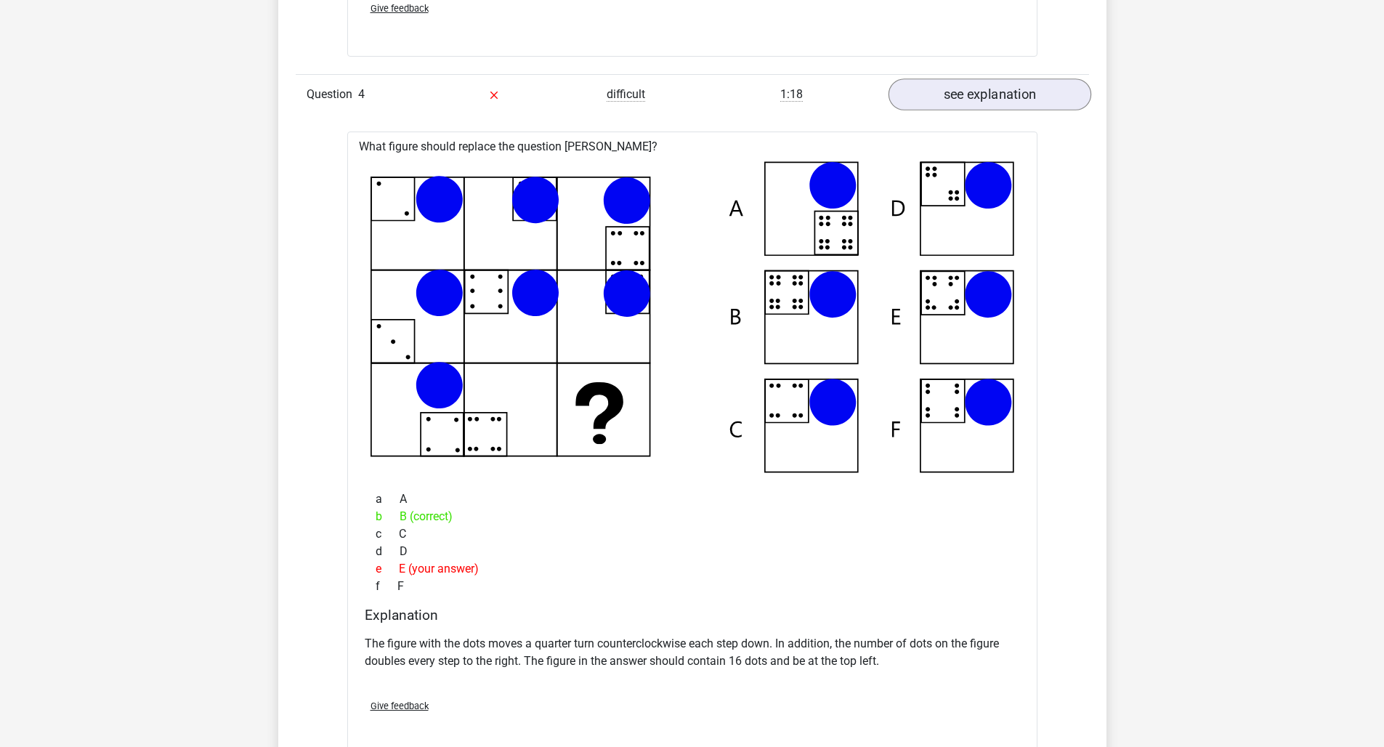
click at [960, 89] on link "see explanation" at bounding box center [989, 94] width 203 height 32
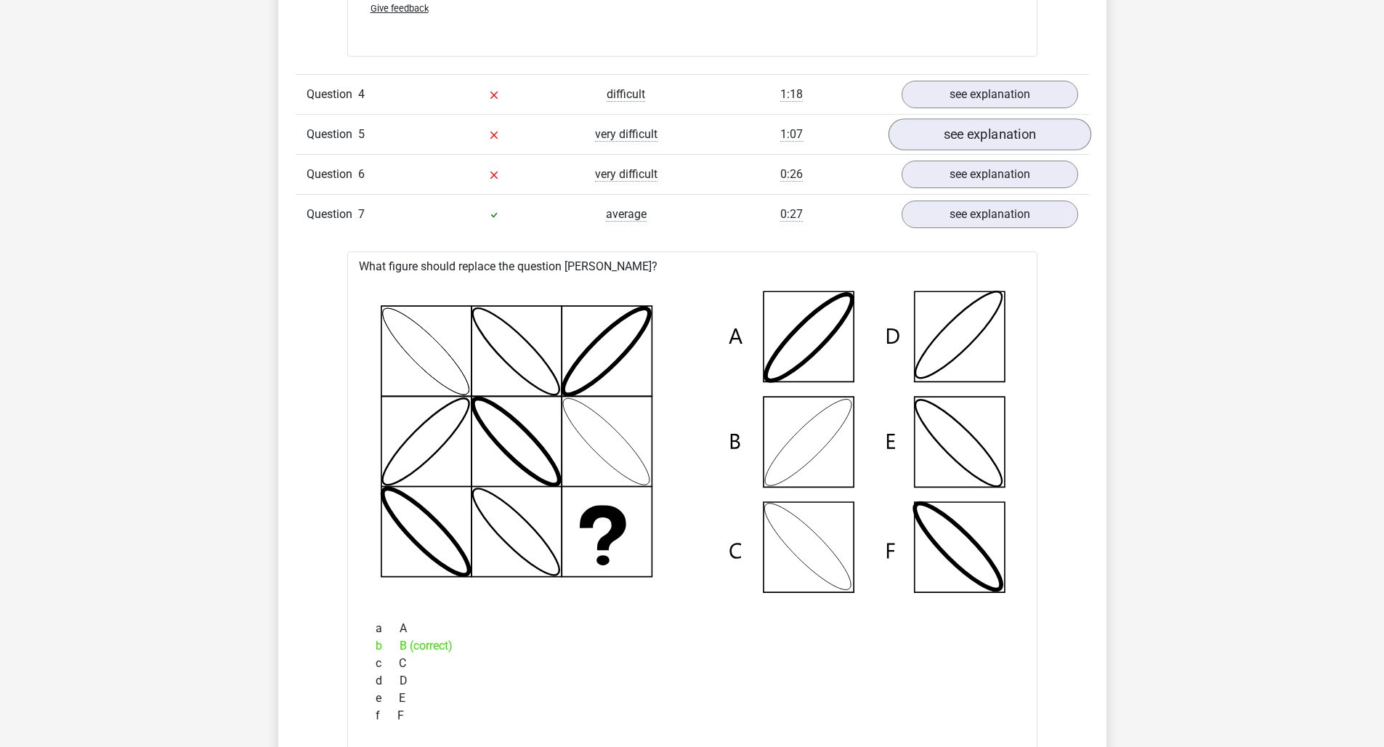
click at [972, 129] on link "see explanation" at bounding box center [989, 134] width 203 height 32
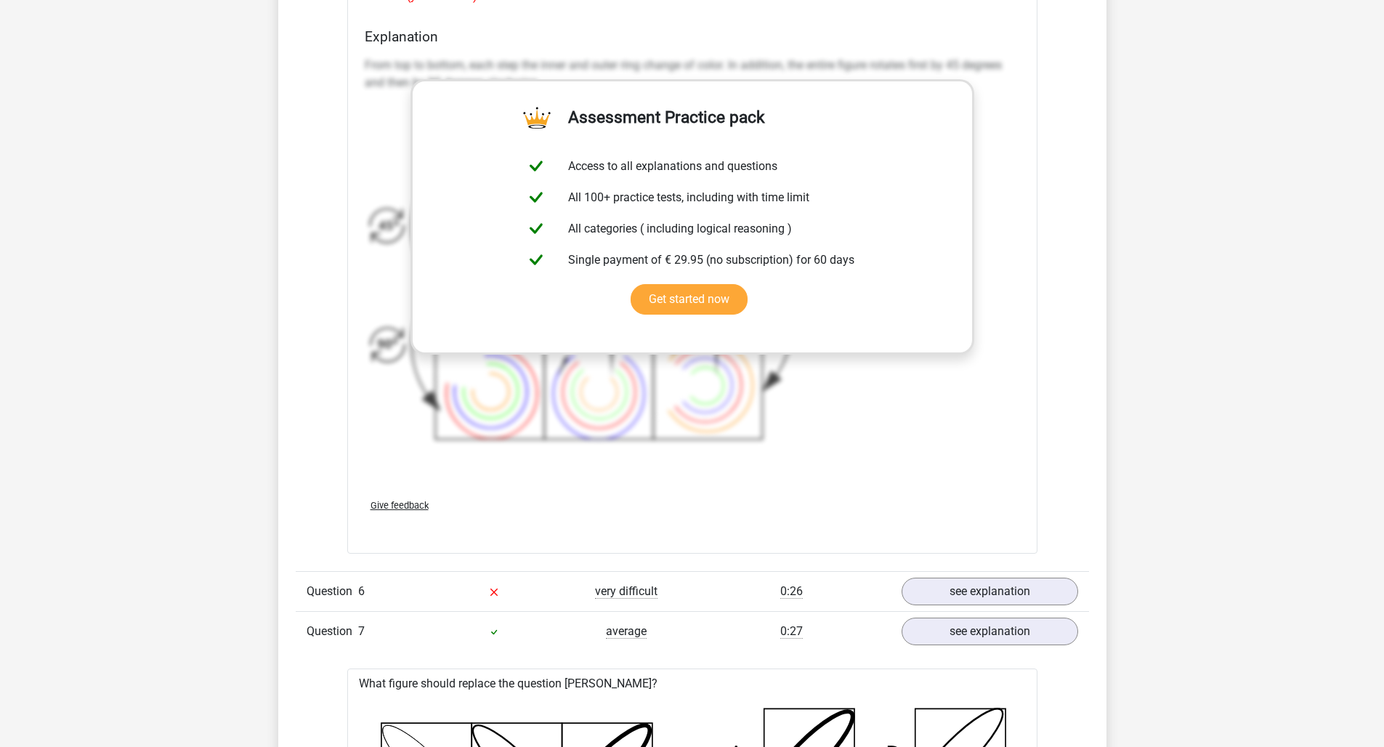
scroll to position [5128, 0]
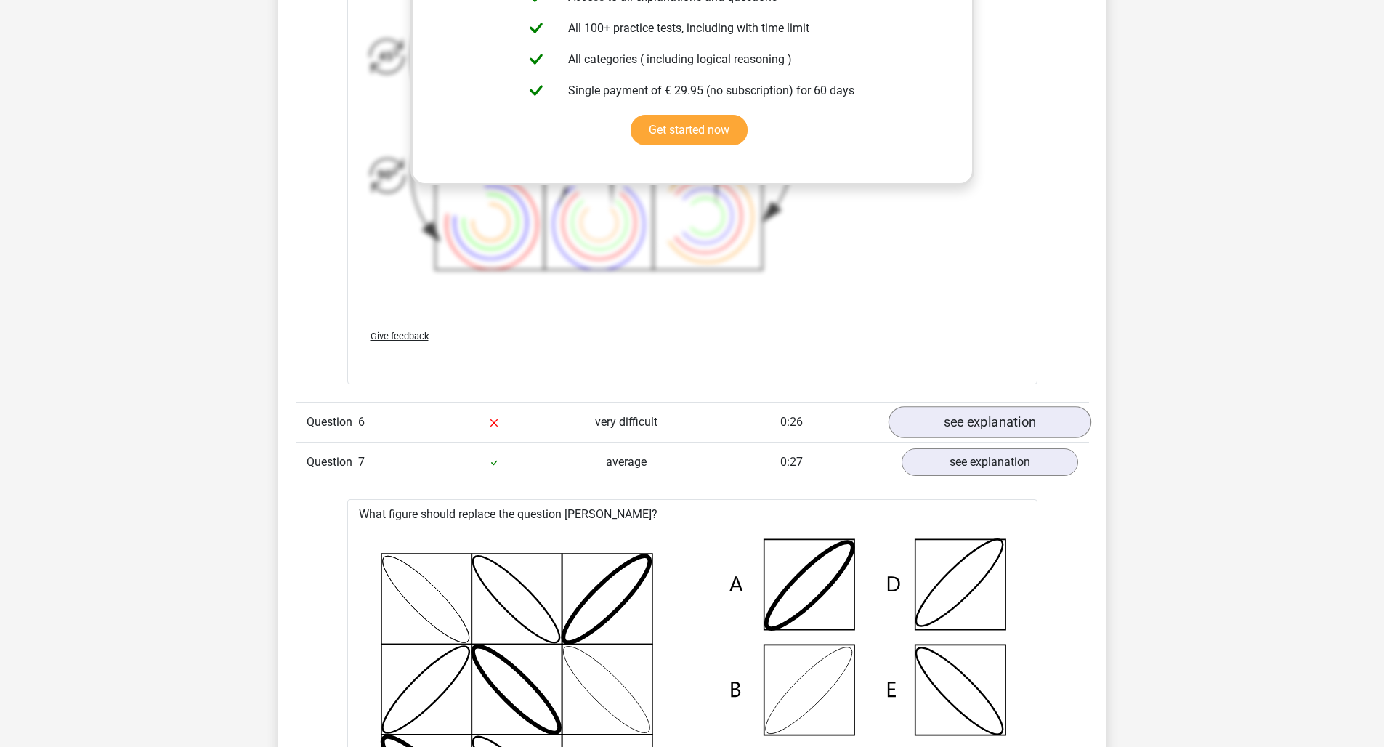
click at [985, 428] on link "see explanation" at bounding box center [989, 422] width 203 height 32
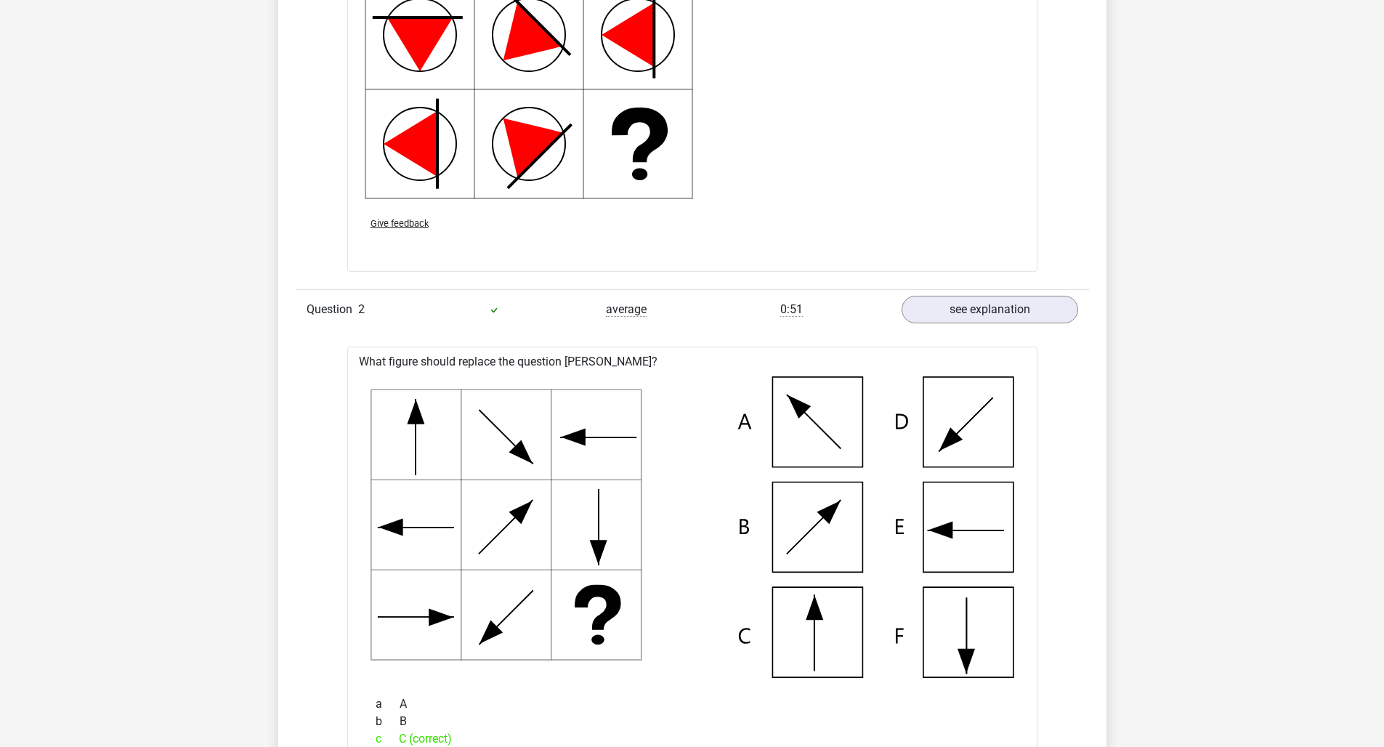
scroll to position [0, 0]
